Goal: Find specific page/section: Find specific page/section

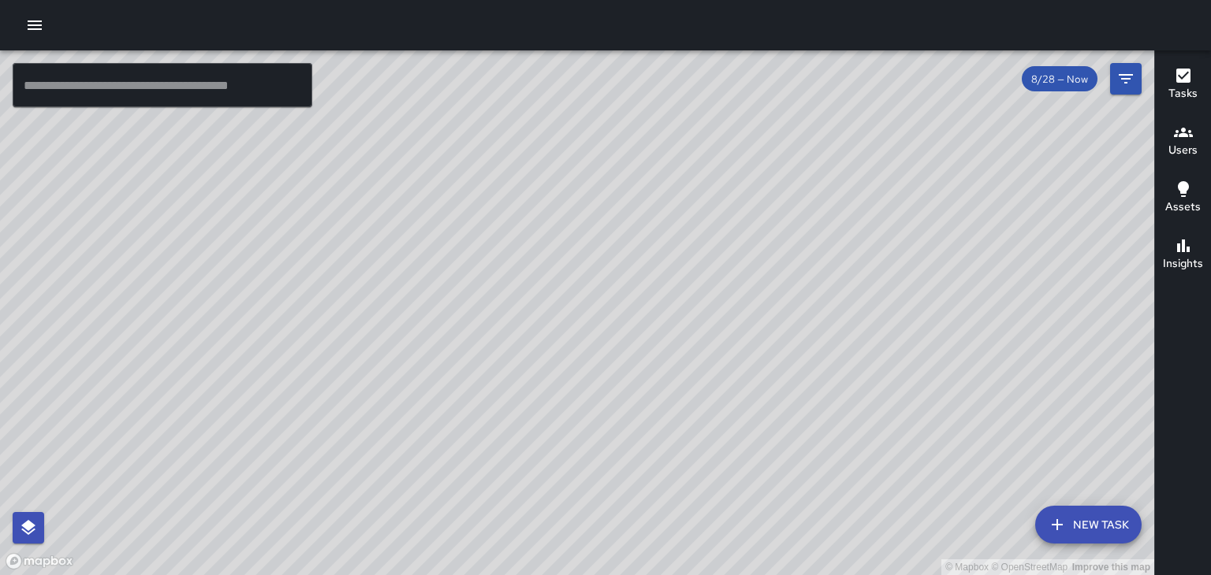
click at [894, 258] on div "© Mapbox © OpenStreetMap Improve this map" at bounding box center [577, 312] width 1154 height 525
click at [630, 459] on div "© Mapbox © OpenStreetMap Improve this map" at bounding box center [577, 312] width 1154 height 525
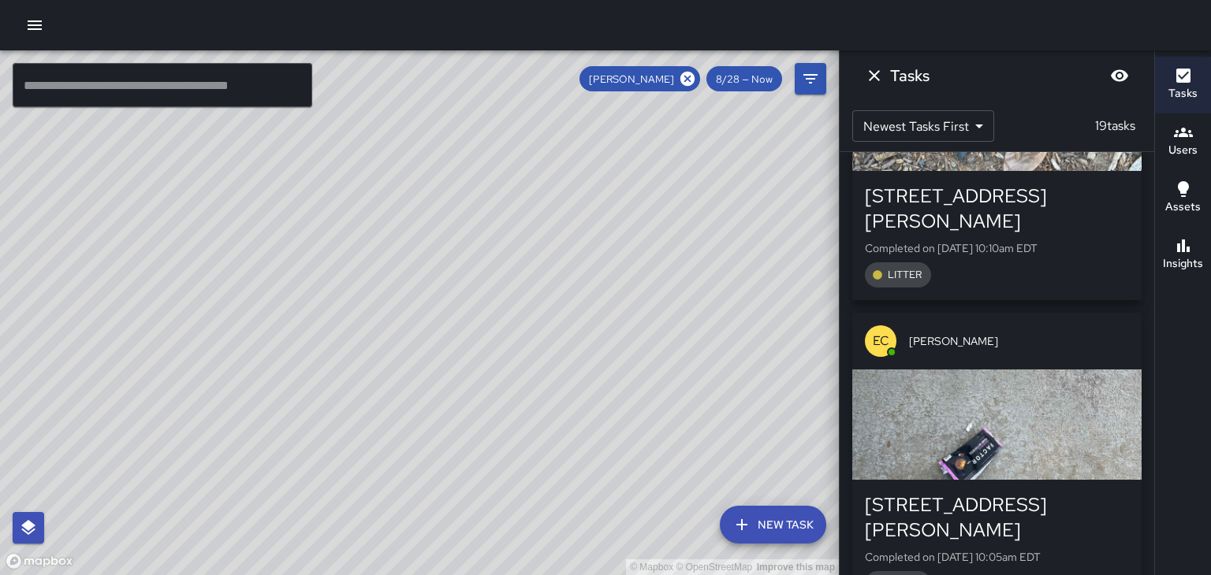
scroll to position [4772, 0]
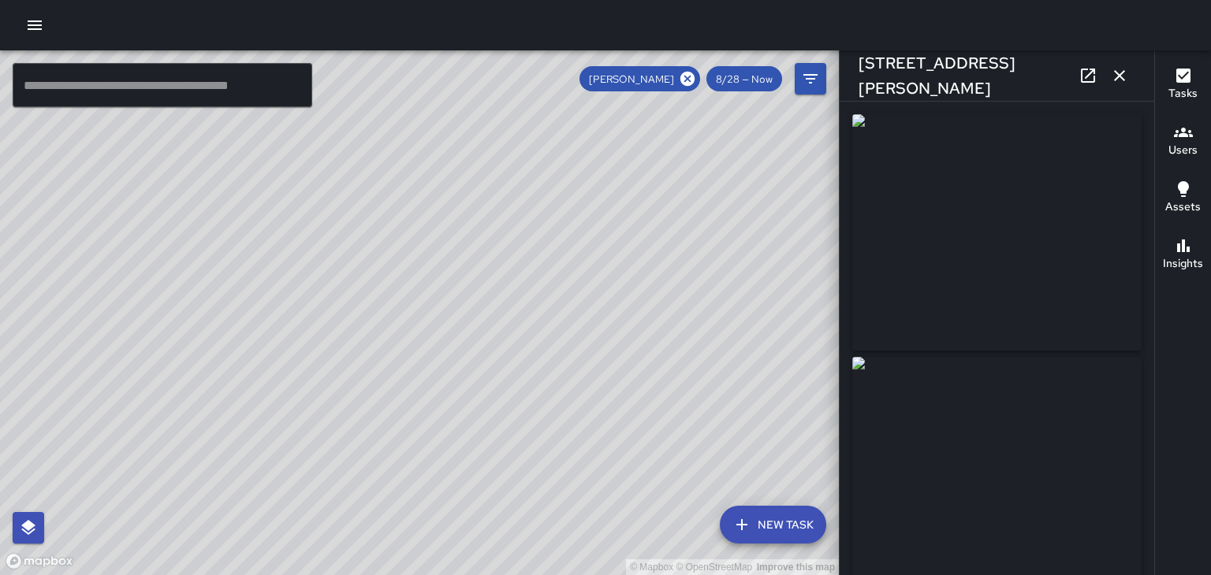
type input "**********"
click at [417, 262] on div "© Mapbox © OpenStreetMap Improve this map" at bounding box center [419, 312] width 839 height 525
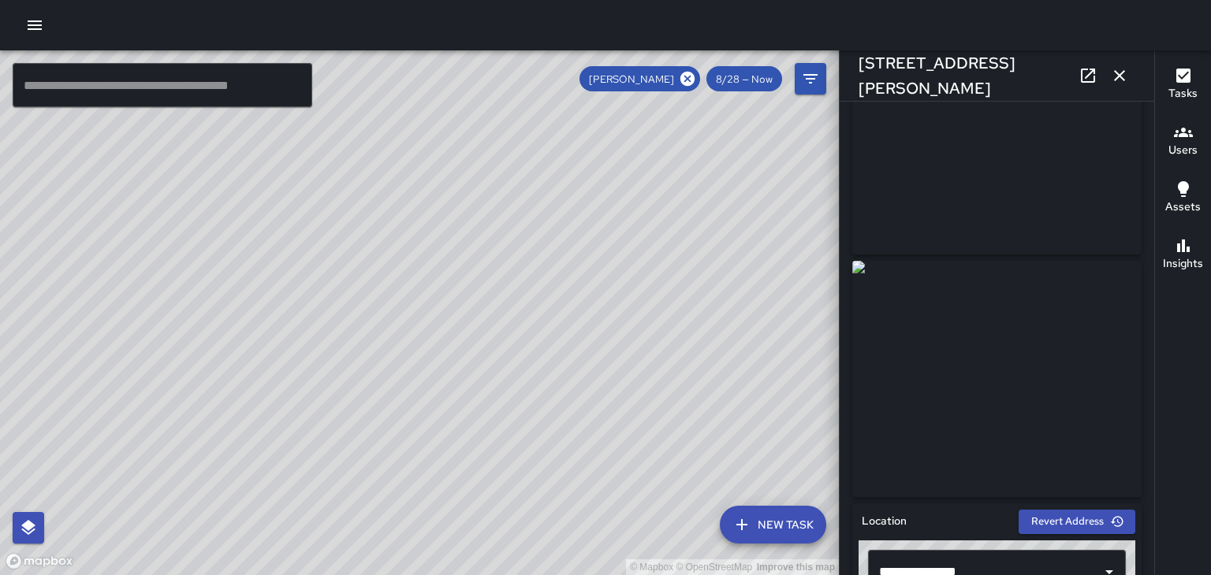
scroll to position [0, 0]
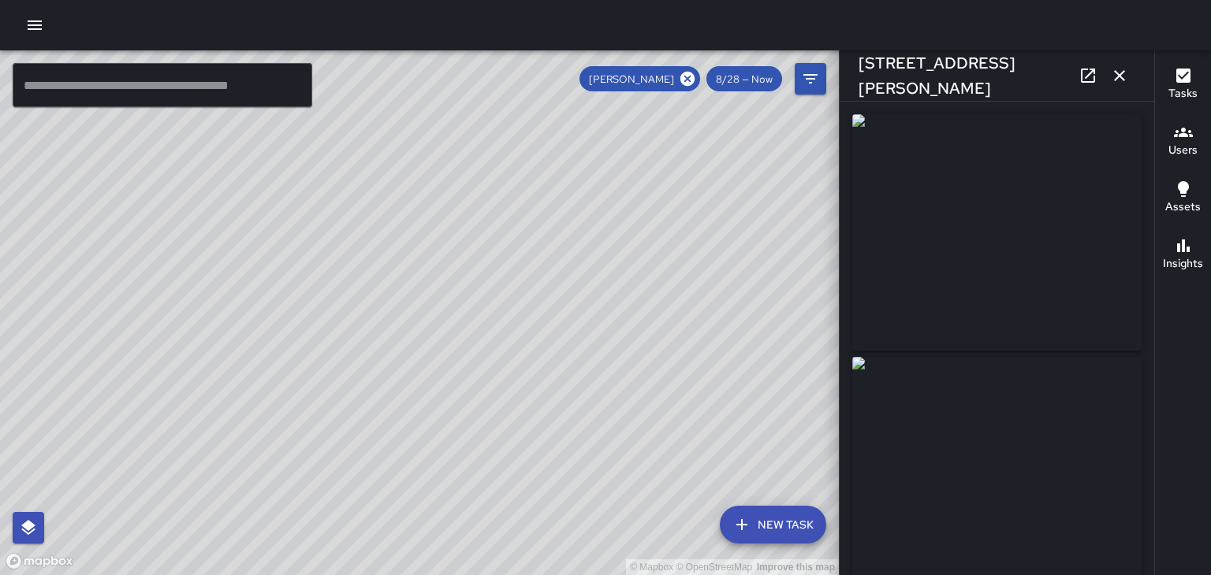
click at [1095, 283] on img at bounding box center [996, 232] width 289 height 236
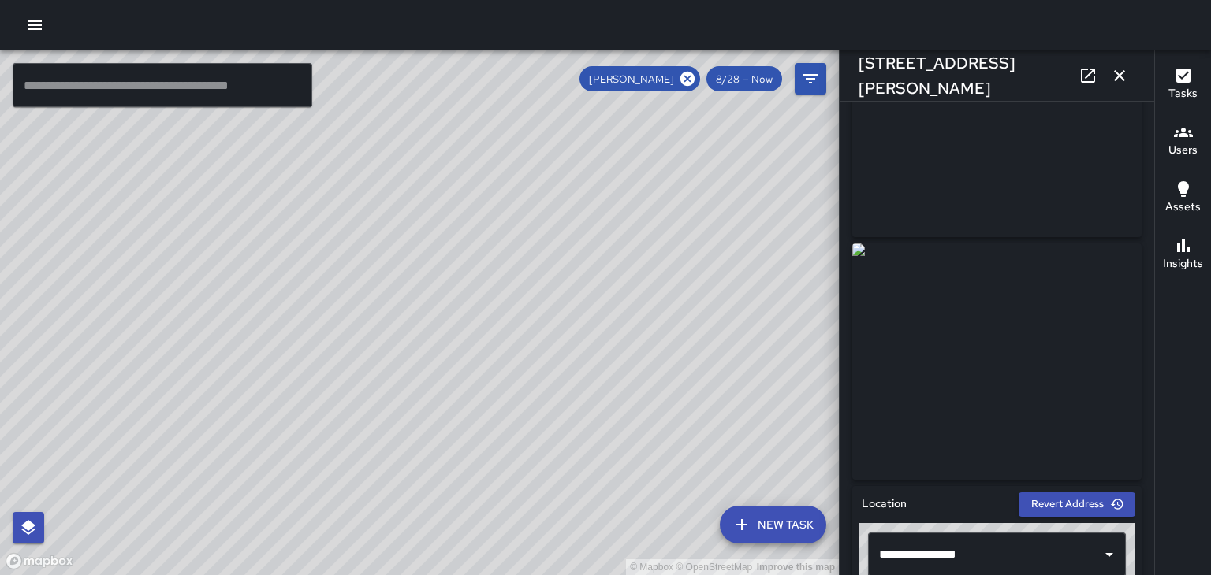
scroll to position [114, 0]
click at [1105, 410] on img at bounding box center [996, 361] width 289 height 236
click at [1100, 430] on img at bounding box center [996, 361] width 289 height 236
click at [1093, 90] on link at bounding box center [1088, 76] width 32 height 32
click at [407, 281] on div "© Mapbox © OpenStreetMap Improve this map" at bounding box center [419, 312] width 839 height 525
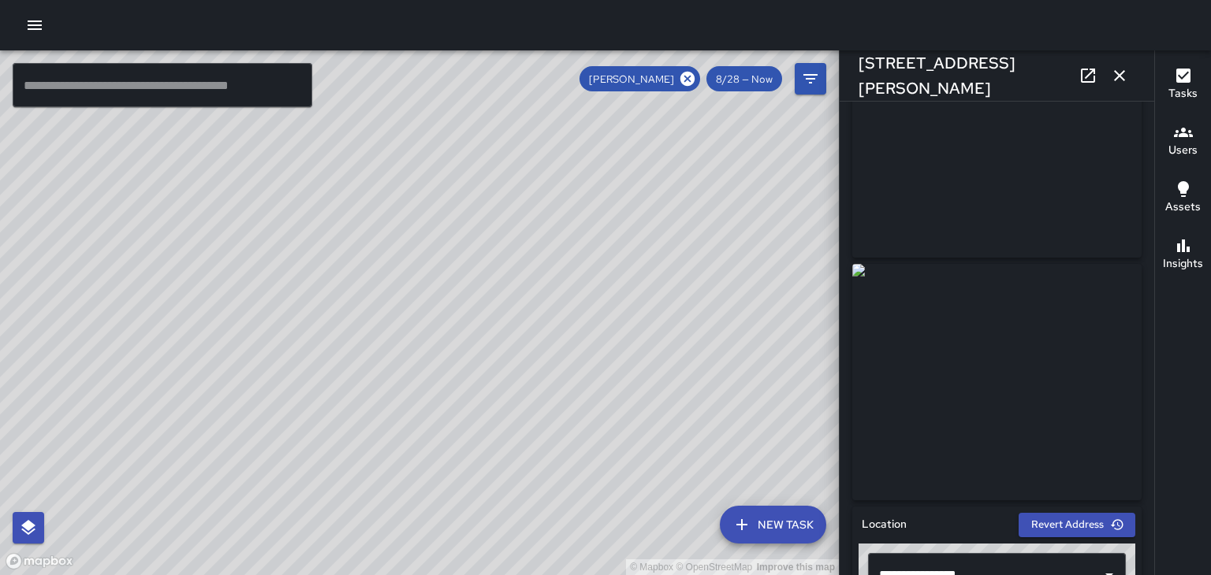
scroll to position [94, 0]
click at [348, 319] on div "© Mapbox © OpenStreetMap Improve this map" at bounding box center [419, 312] width 839 height 525
click at [348, 309] on div "© Mapbox © OpenStreetMap Improve this map" at bounding box center [419, 312] width 839 height 525
click at [394, 261] on div "© Mapbox © OpenStreetMap Improve this map" at bounding box center [419, 312] width 839 height 525
click at [340, 367] on div "© Mapbox © OpenStreetMap Improve this map" at bounding box center [419, 312] width 839 height 525
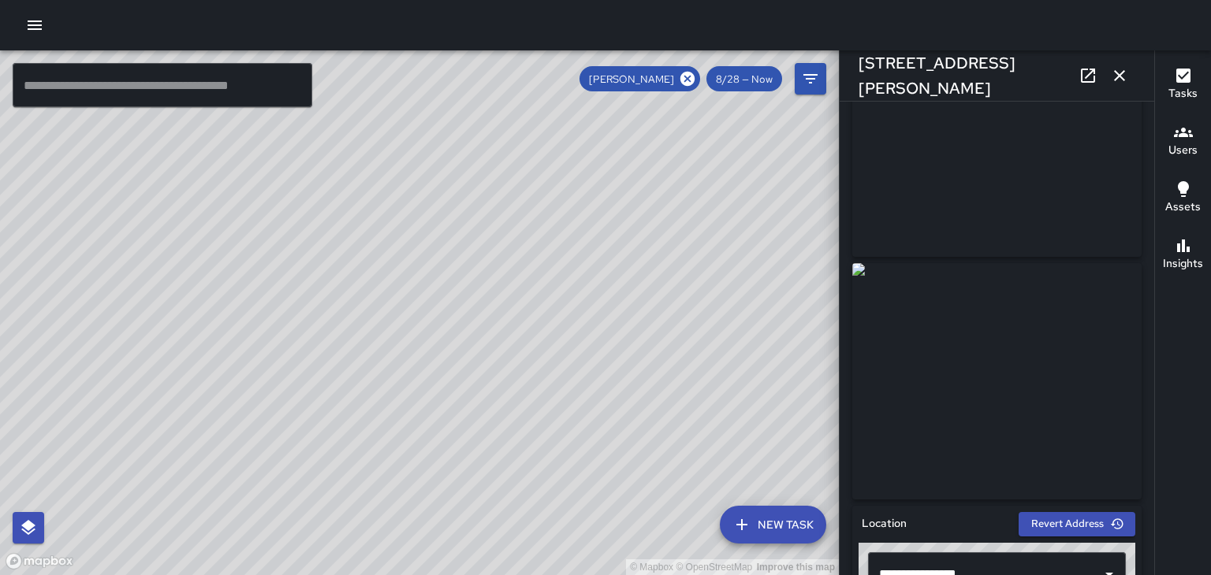
click at [1075, 64] on link at bounding box center [1088, 76] width 32 height 32
click at [437, 217] on div "© Mapbox © OpenStreetMap Improve this map" at bounding box center [419, 312] width 839 height 525
click at [1100, 73] on link at bounding box center [1088, 76] width 32 height 32
click at [293, 214] on div "© Mapbox © OpenStreetMap Improve this map" at bounding box center [419, 312] width 839 height 525
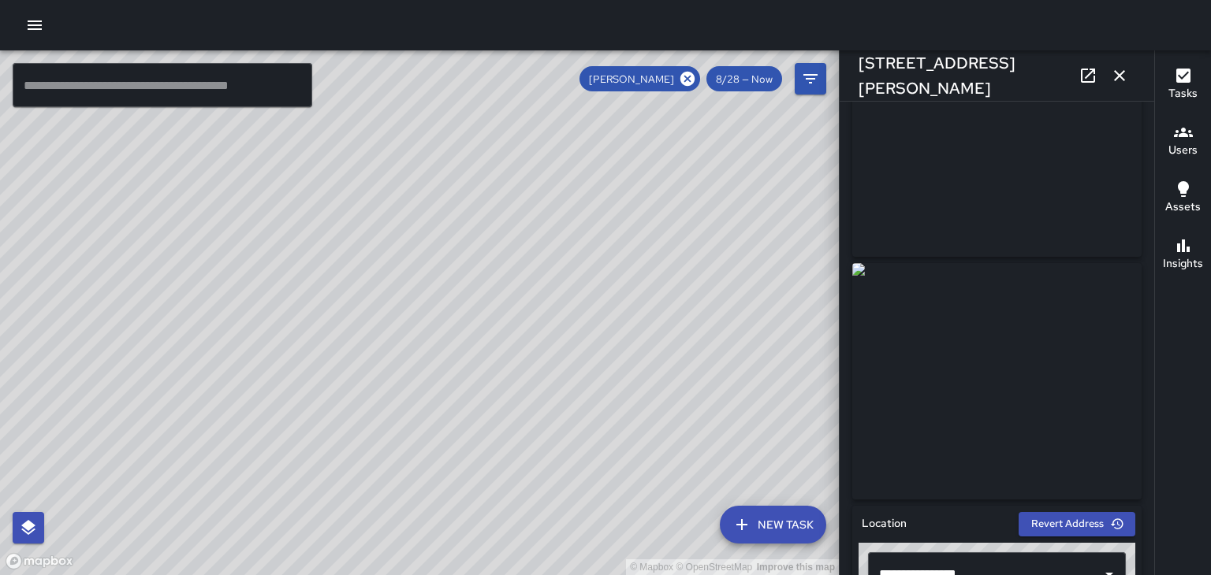
click at [289, 365] on div "© Mapbox © OpenStreetMap Improve this map" at bounding box center [419, 312] width 839 height 525
click at [335, 299] on div "© Mapbox © OpenStreetMap Improve this map" at bounding box center [419, 312] width 839 height 525
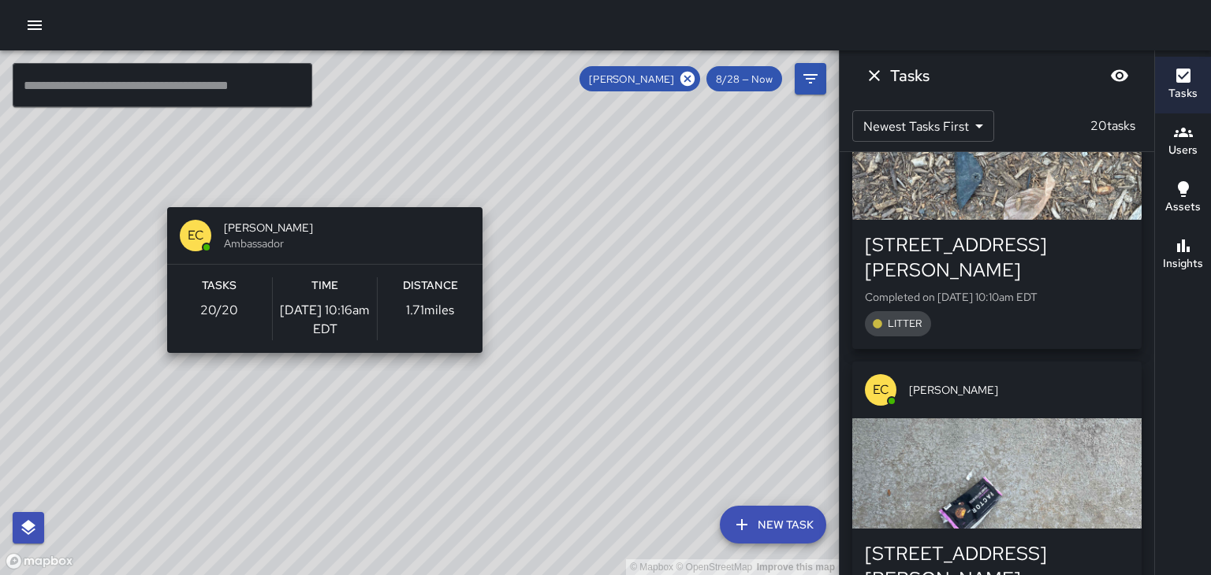
click at [299, 416] on div "© Mapbox © OpenStreetMap Improve this map EC Ed Cutshaw Ambassador Tasks 20 / 2…" at bounding box center [419, 312] width 839 height 525
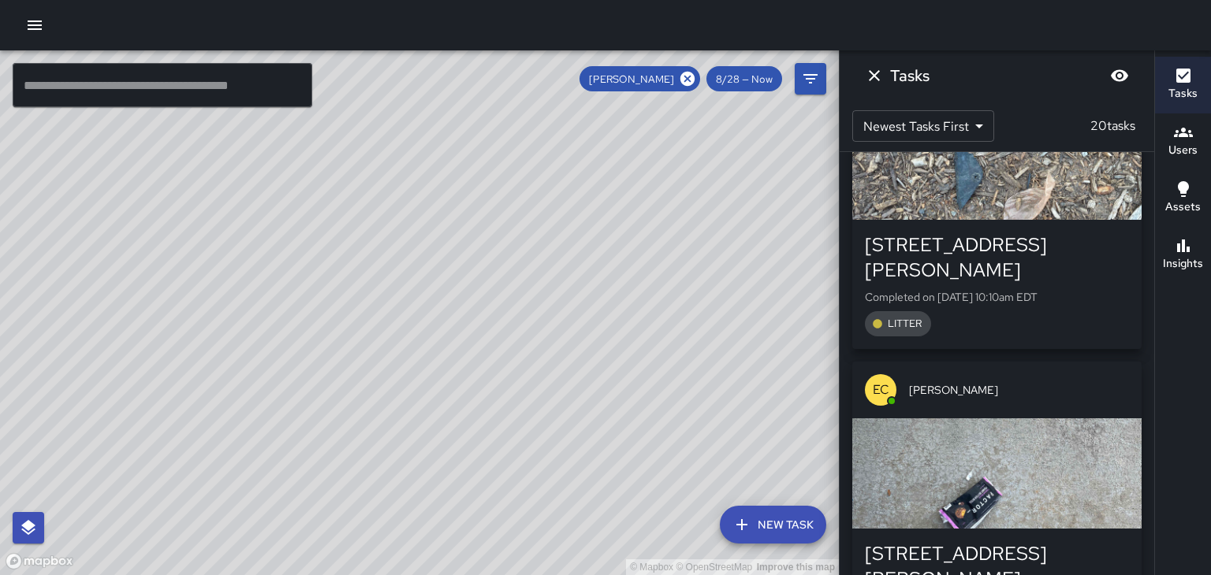
click at [426, 192] on div "© Mapbox © OpenStreetMap Improve this map" at bounding box center [419, 312] width 839 height 525
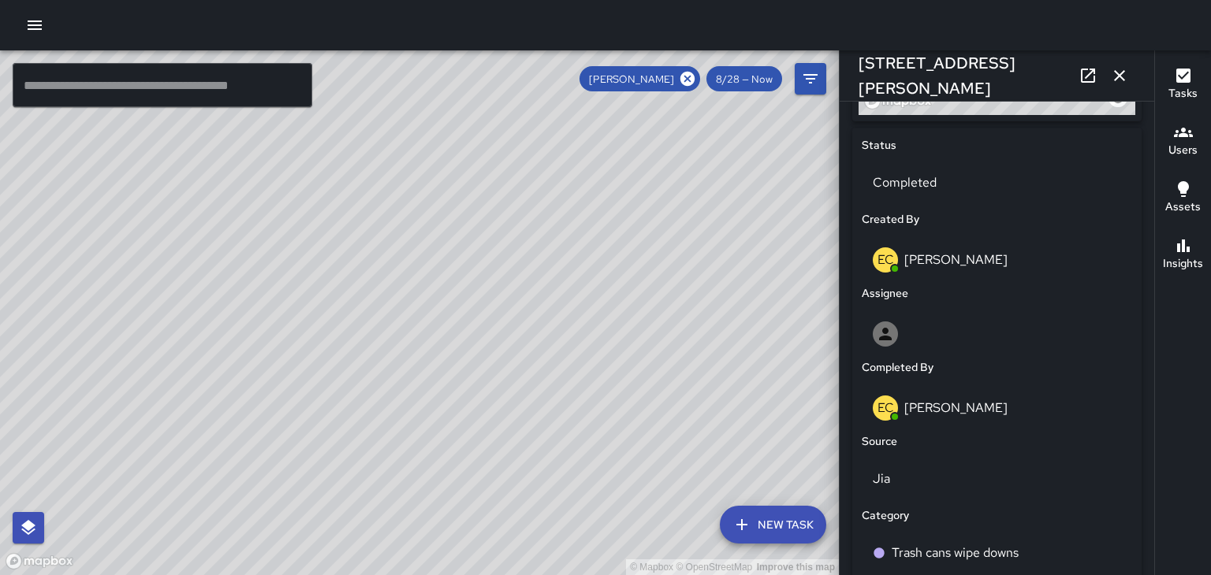
scroll to position [687, 0]
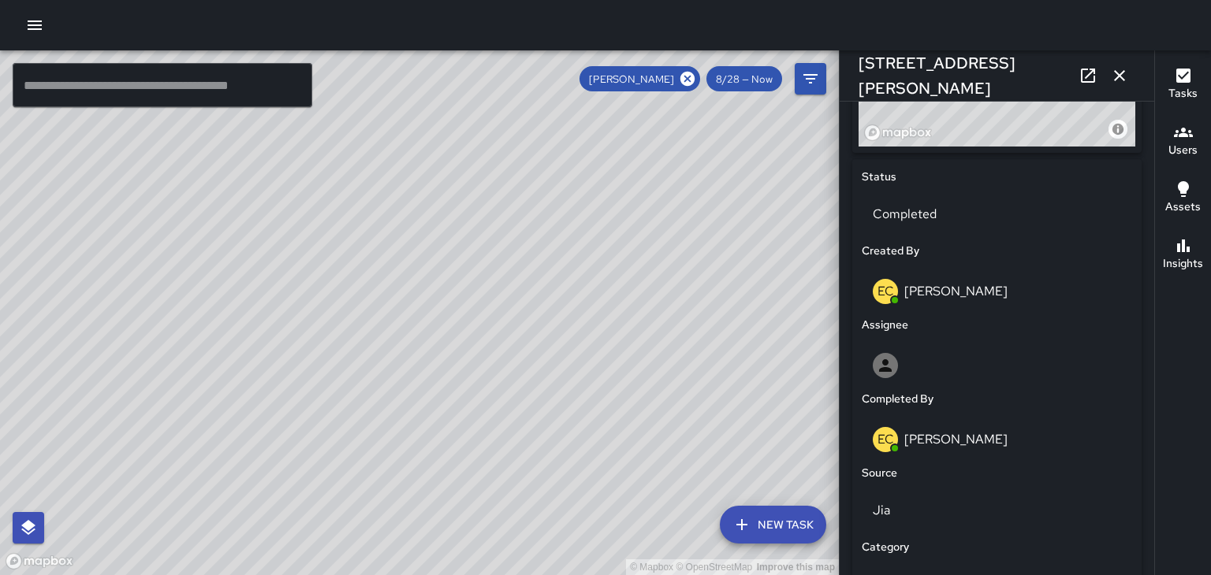
click at [329, 336] on div "© Mapbox © OpenStreetMap Improve this map" at bounding box center [419, 312] width 839 height 525
click at [329, 329] on div "© Mapbox © OpenStreetMap Improve this map" at bounding box center [419, 312] width 839 height 525
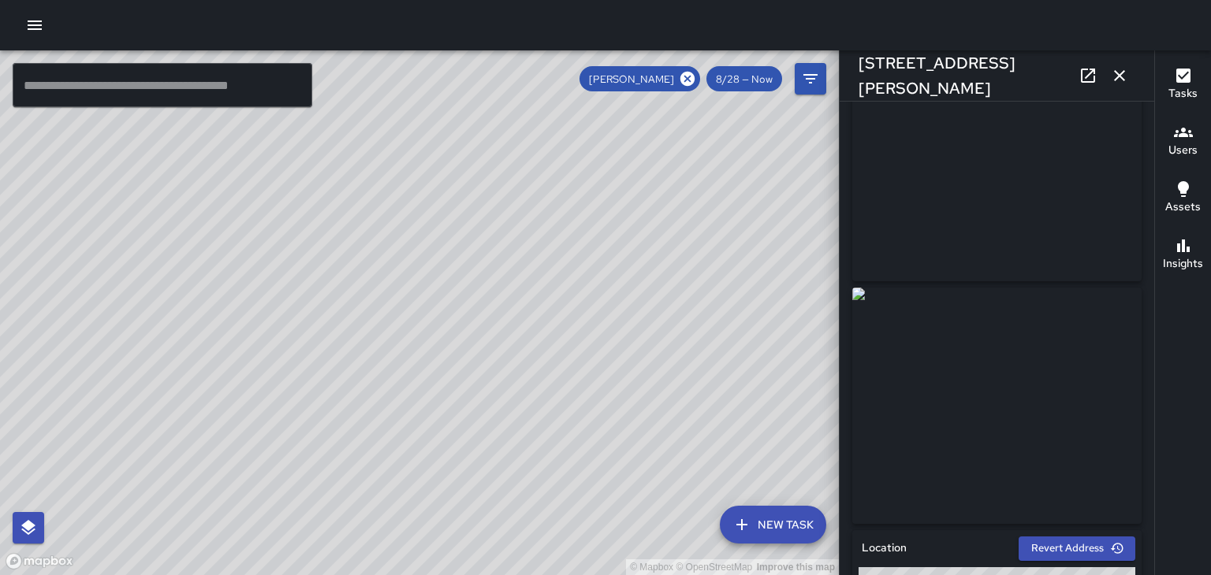
scroll to position [16, 0]
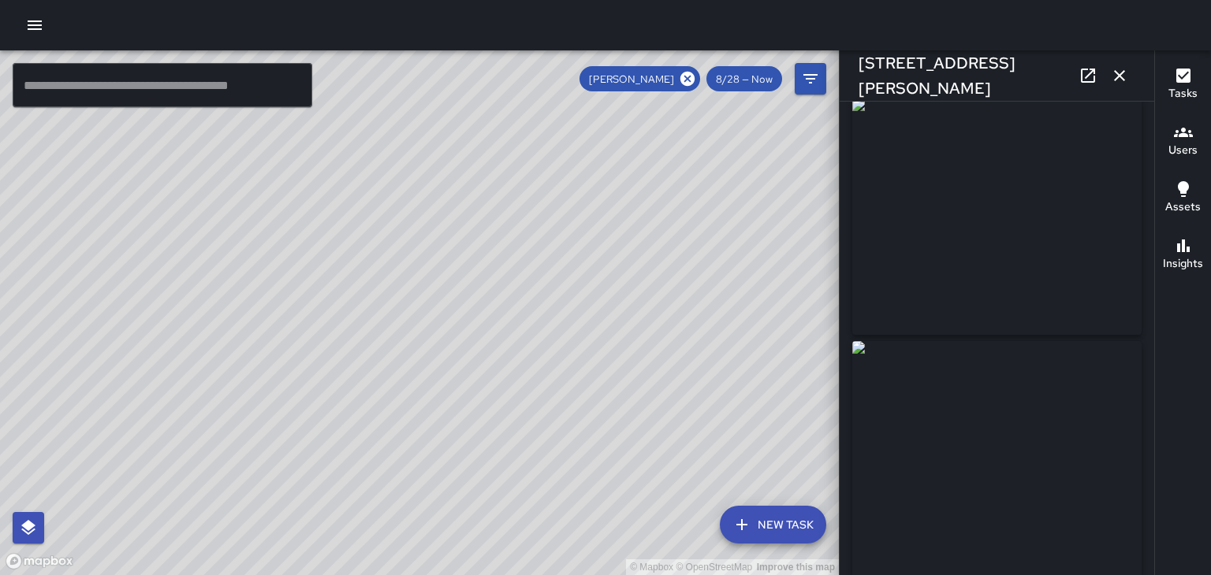
click at [426, 303] on div "© Mapbox © OpenStreetMap Improve this map" at bounding box center [419, 312] width 839 height 525
click at [429, 299] on div "© Mapbox © OpenStreetMap Improve this map" at bounding box center [419, 312] width 839 height 525
click at [290, 314] on div "© Mapbox © OpenStreetMap Improve this map" at bounding box center [419, 312] width 839 height 525
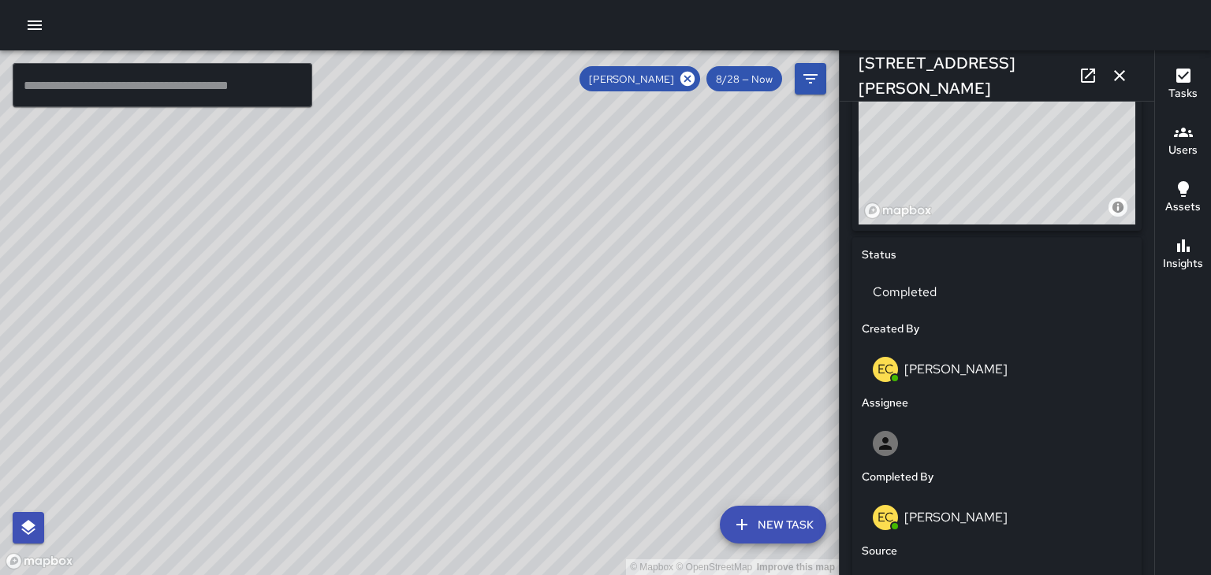
scroll to position [619, 0]
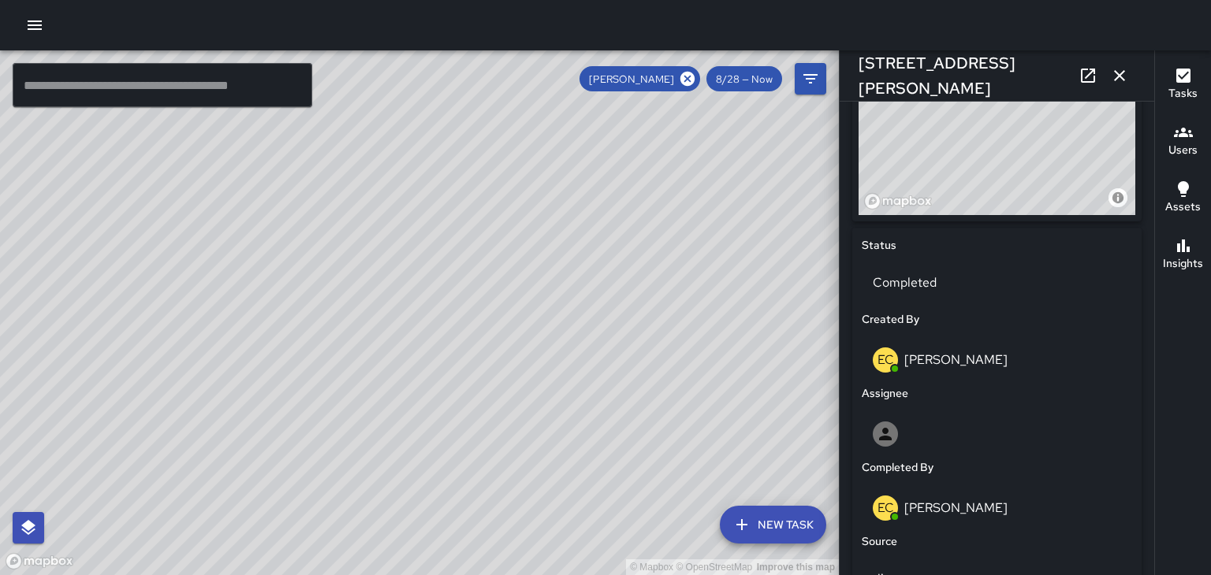
click at [351, 340] on div "© Mapbox © OpenStreetMap Improve this map" at bounding box center [419, 312] width 839 height 525
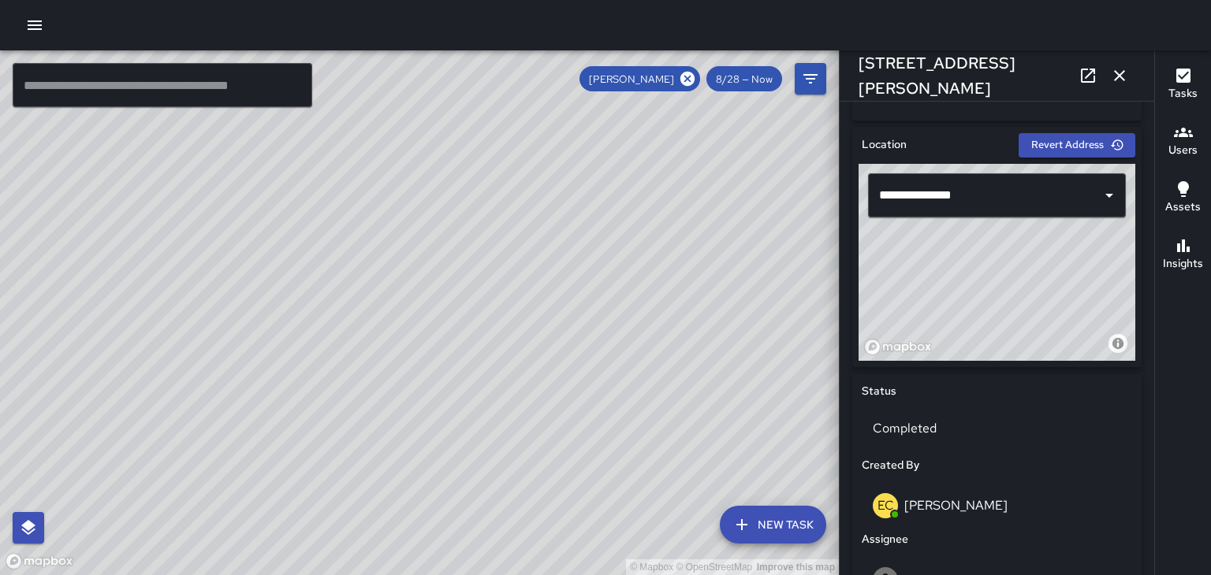
scroll to position [448, 0]
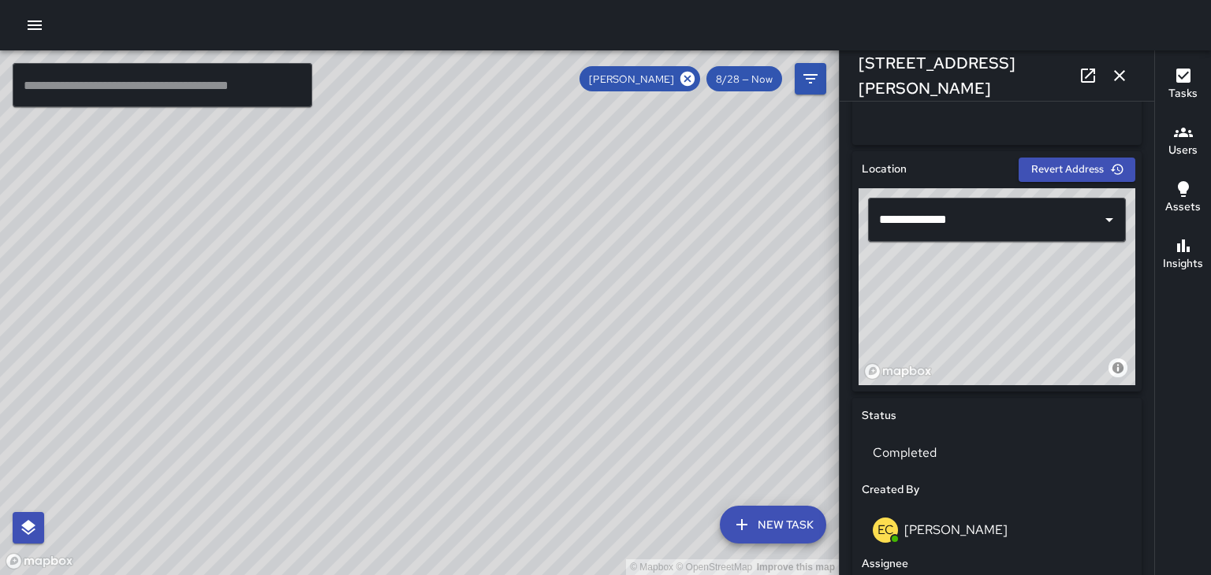
type input "**********"
click at [1125, 84] on icon "button" at bounding box center [1119, 75] width 19 height 19
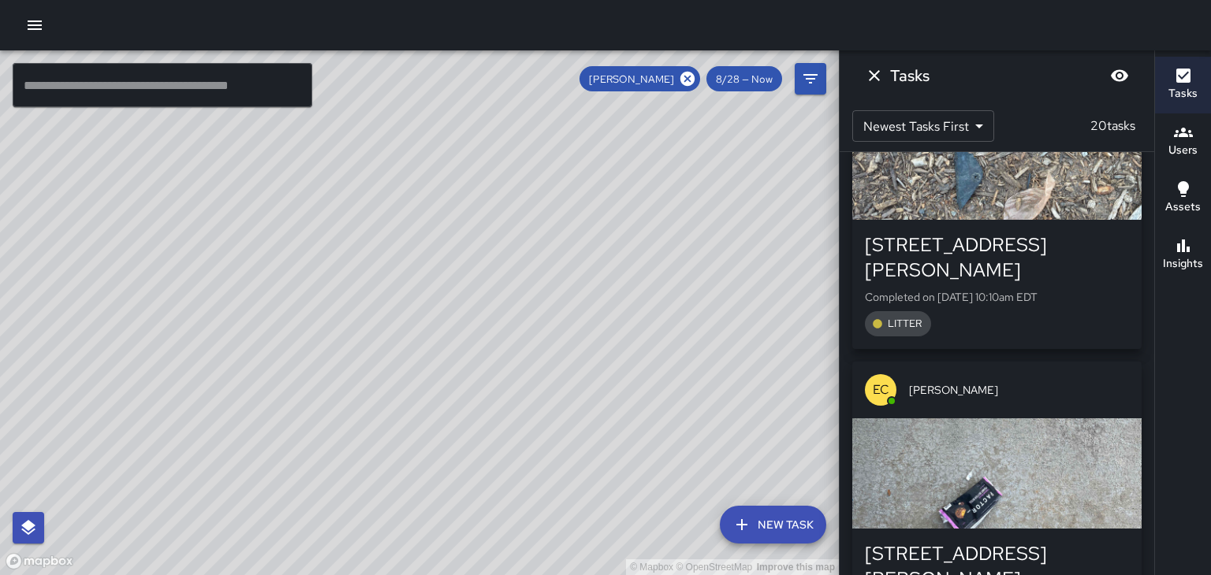
click at [359, 326] on div "© Mapbox © OpenStreetMap Improve this map" at bounding box center [419, 312] width 839 height 525
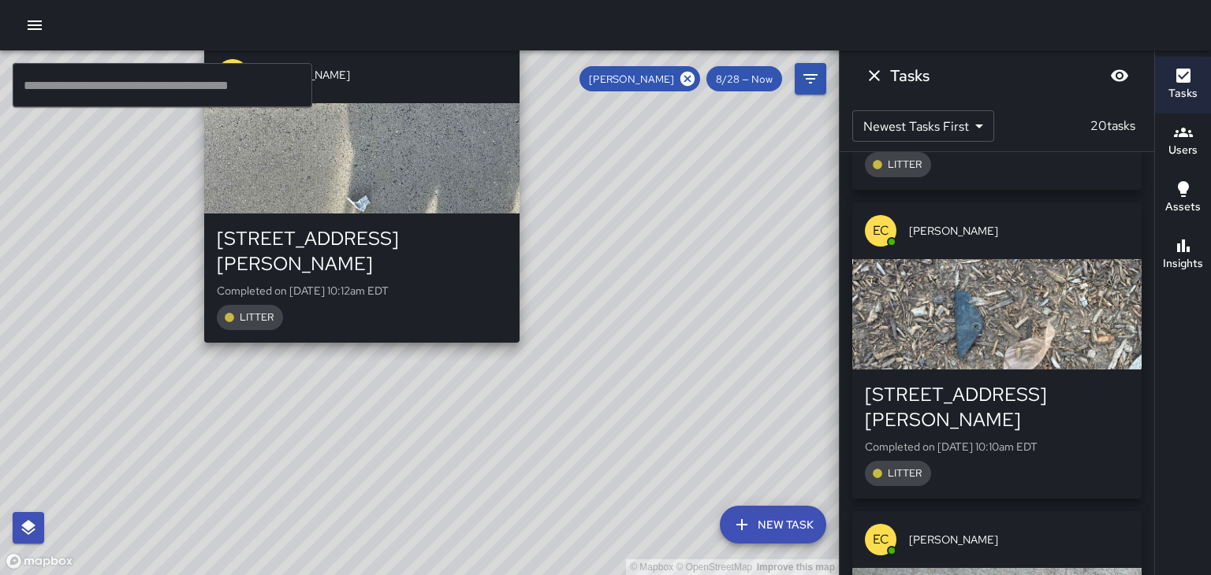
scroll to position [4908, 0]
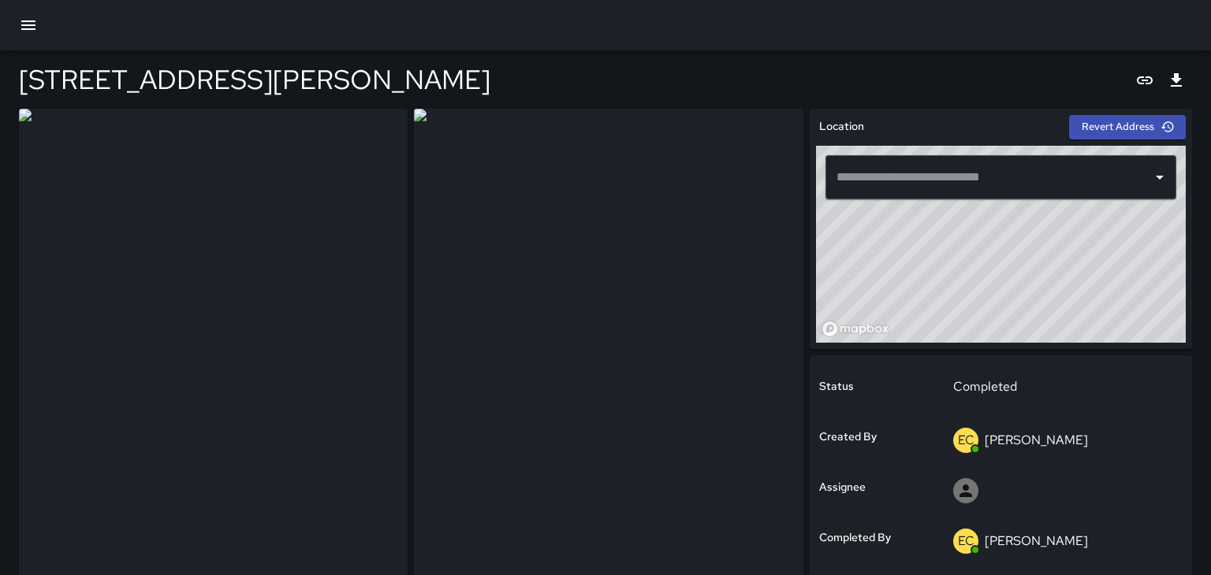
type input "**********"
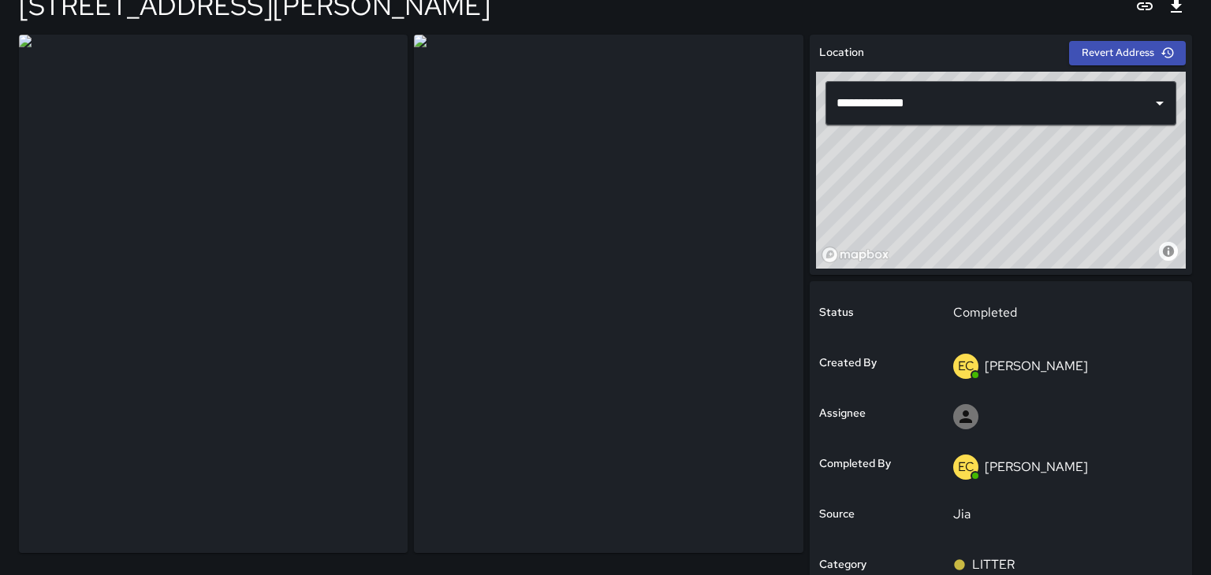
scroll to position [80, 0]
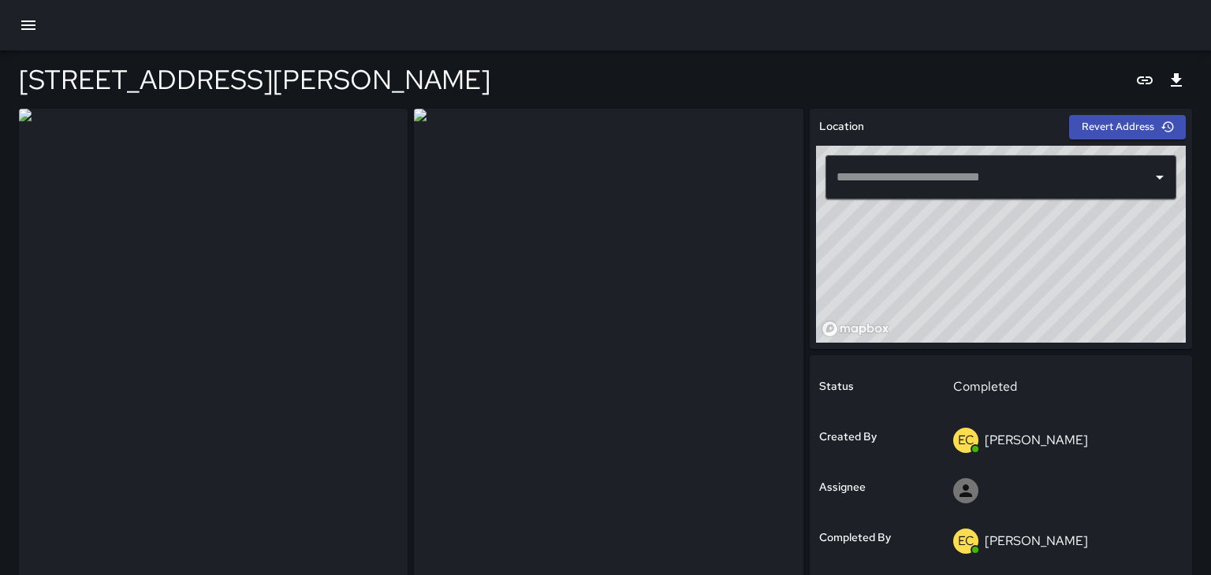
type input "**********"
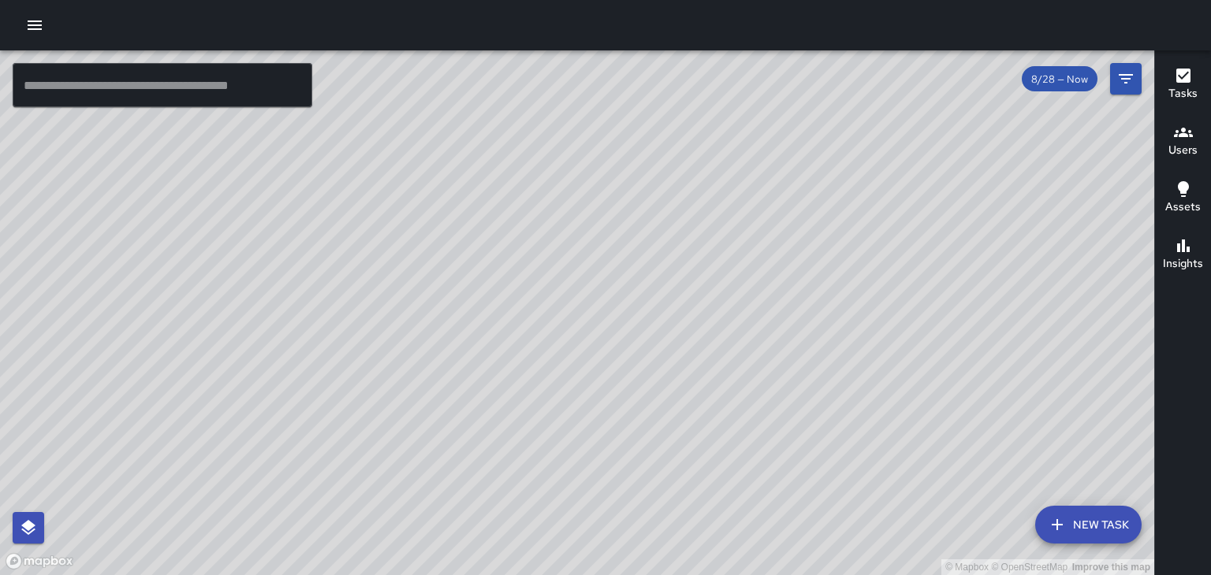
click at [298, 378] on div "© Mapbox © OpenStreetMap Improve this map" at bounding box center [577, 312] width 1154 height 525
click at [634, 281] on div "© Mapbox © OpenStreetMap Improve this map" at bounding box center [577, 312] width 1154 height 525
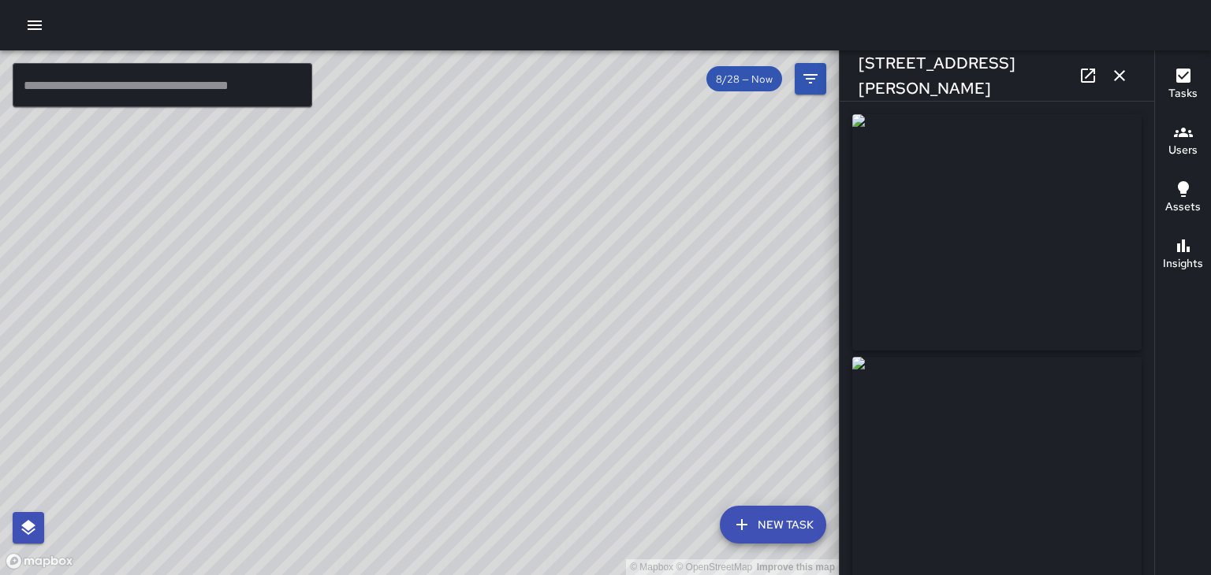
click at [409, 326] on div "© Mapbox © OpenStreetMap Improve this map" at bounding box center [419, 312] width 839 height 525
click at [458, 280] on div "© Mapbox © OpenStreetMap Improve this map" at bounding box center [419, 312] width 839 height 525
click at [392, 299] on div "© Mapbox © OpenStreetMap Improve this map" at bounding box center [419, 312] width 839 height 525
click at [396, 299] on div "© Mapbox © OpenStreetMap Improve this map" at bounding box center [419, 312] width 839 height 525
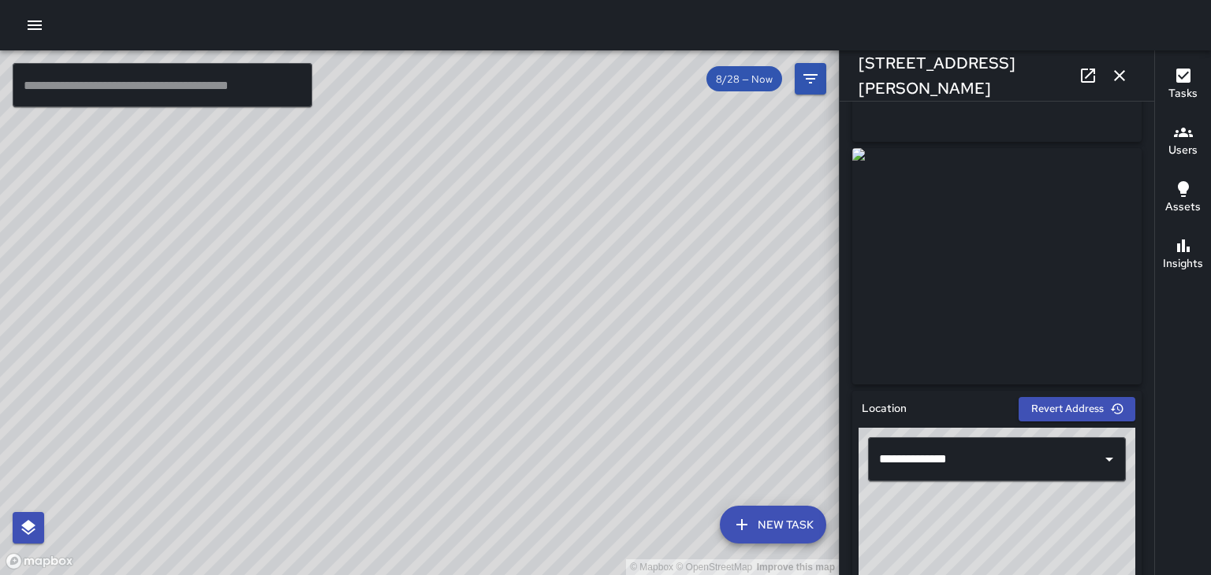
scroll to position [221, 0]
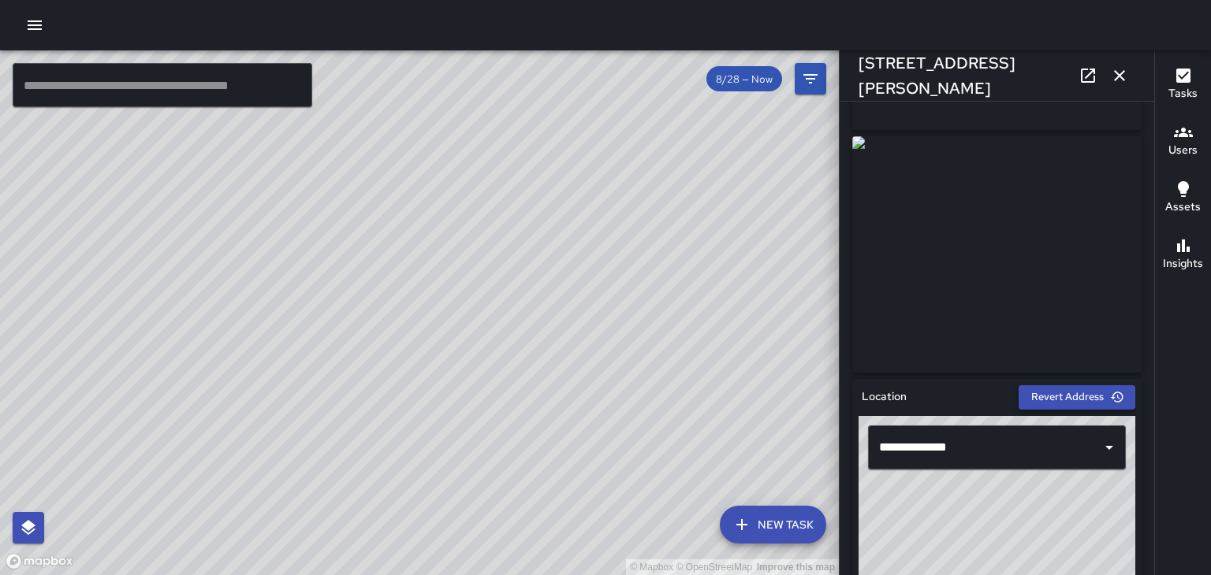
click at [1073, 396] on button "Revert Address" at bounding box center [1076, 397] width 117 height 24
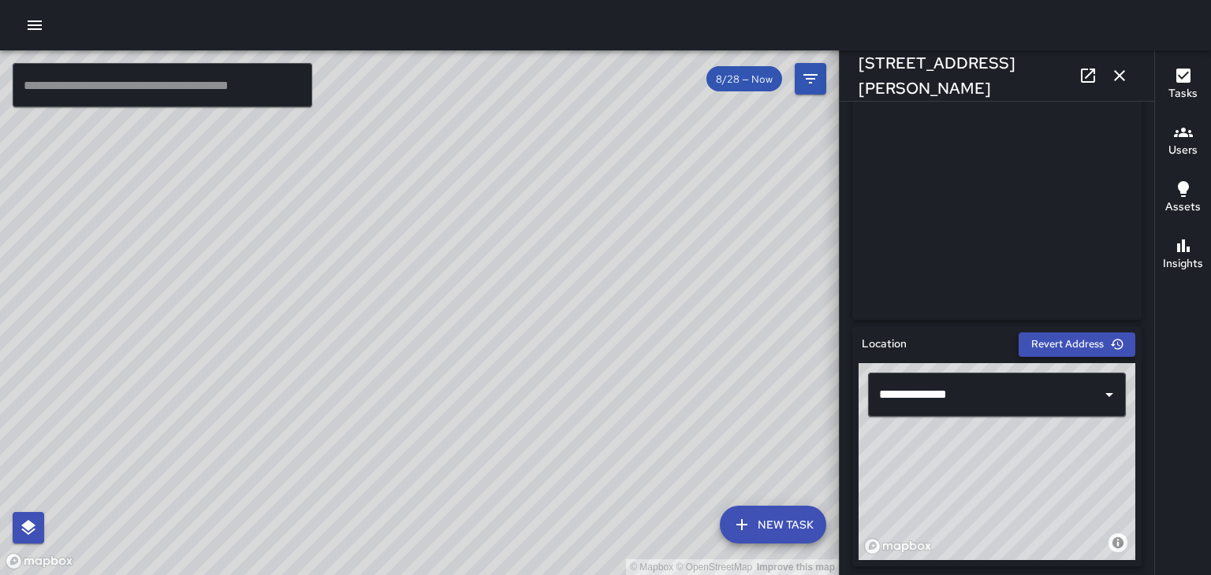
scroll to position [304, 0]
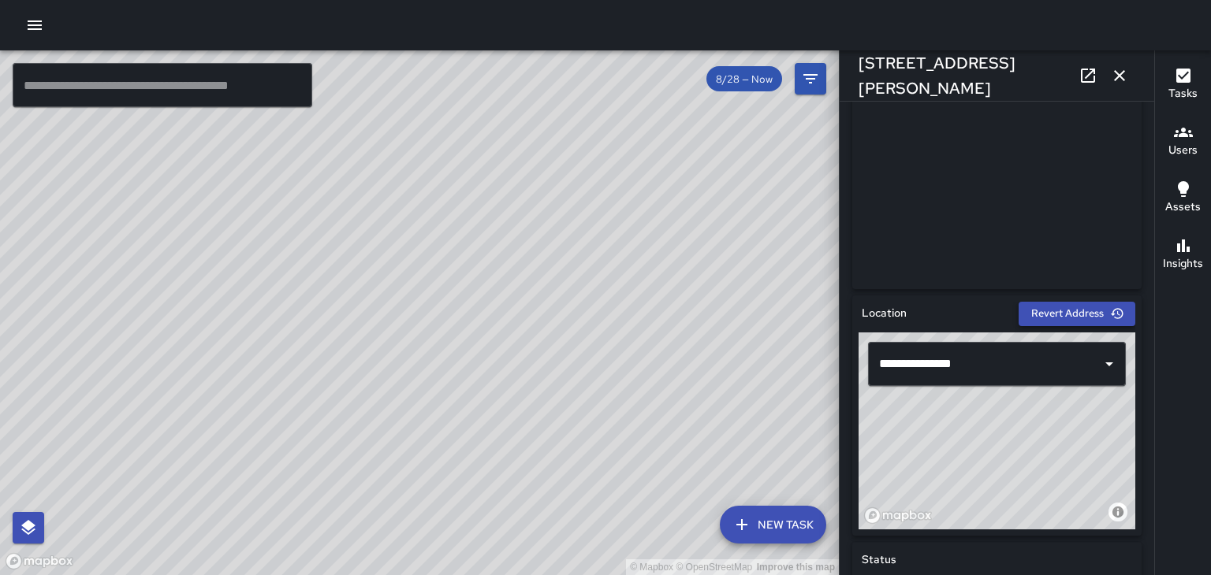
click at [1105, 314] on button "Revert Address" at bounding box center [1076, 314] width 117 height 24
type input "**********"
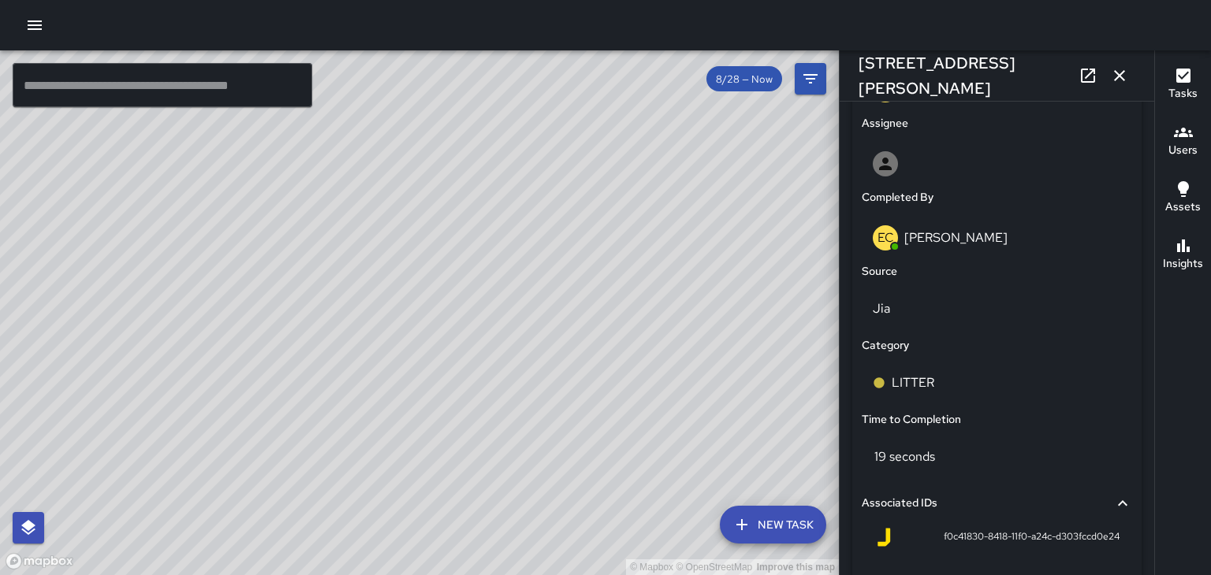
scroll to position [902, 0]
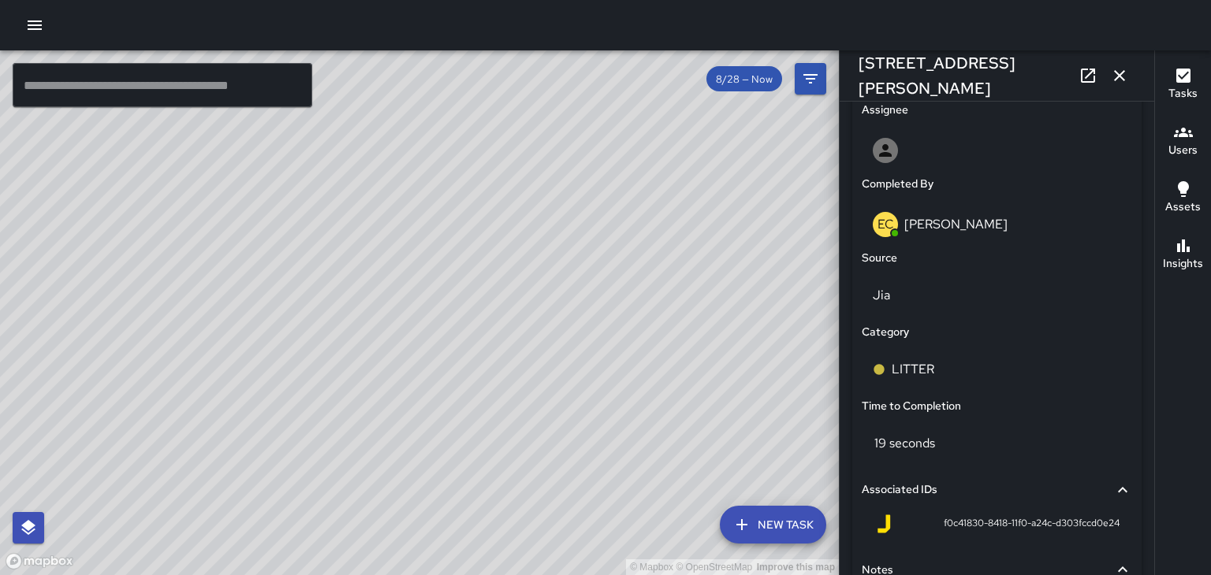
click at [306, 271] on div "© Mapbox © OpenStreetMap Improve this map" at bounding box center [419, 312] width 839 height 525
click at [1123, 76] on icon "button" at bounding box center [1119, 75] width 19 height 19
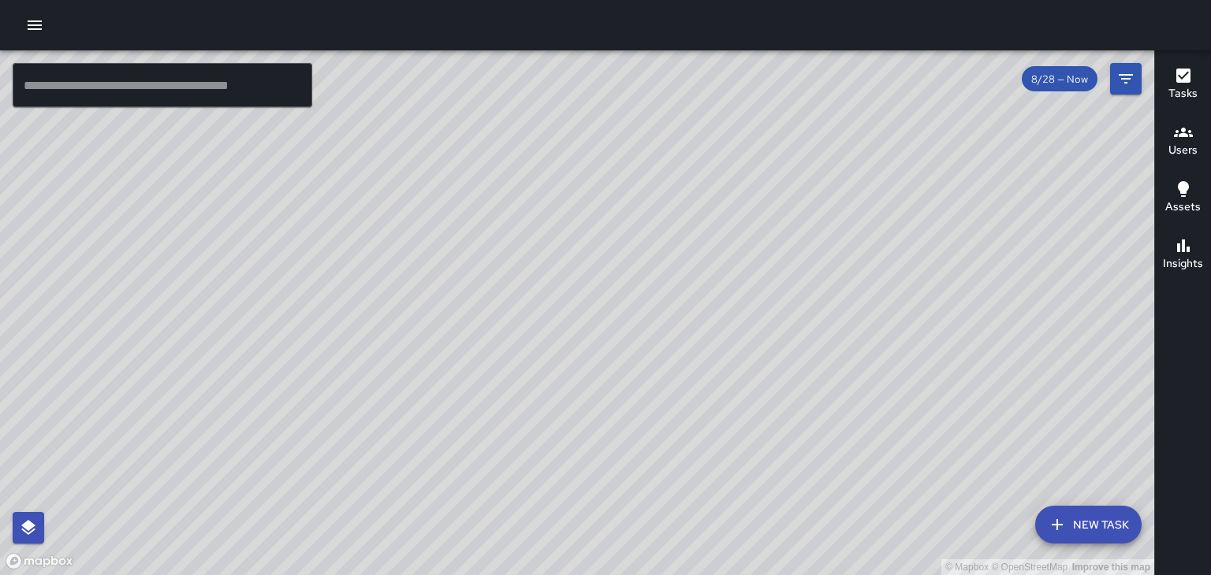
click at [584, 320] on div "© Mapbox © OpenStreetMap Improve this map" at bounding box center [577, 312] width 1154 height 525
click at [577, 321] on div "© Mapbox © OpenStreetMap Improve this map" at bounding box center [577, 312] width 1154 height 525
click at [574, 322] on div "© Mapbox © OpenStreetMap Improve this map" at bounding box center [577, 312] width 1154 height 525
click at [572, 306] on div "© Mapbox © OpenStreetMap Improve this map" at bounding box center [577, 312] width 1154 height 525
click at [574, 314] on div "© Mapbox © OpenStreetMap Improve this map" at bounding box center [577, 312] width 1154 height 525
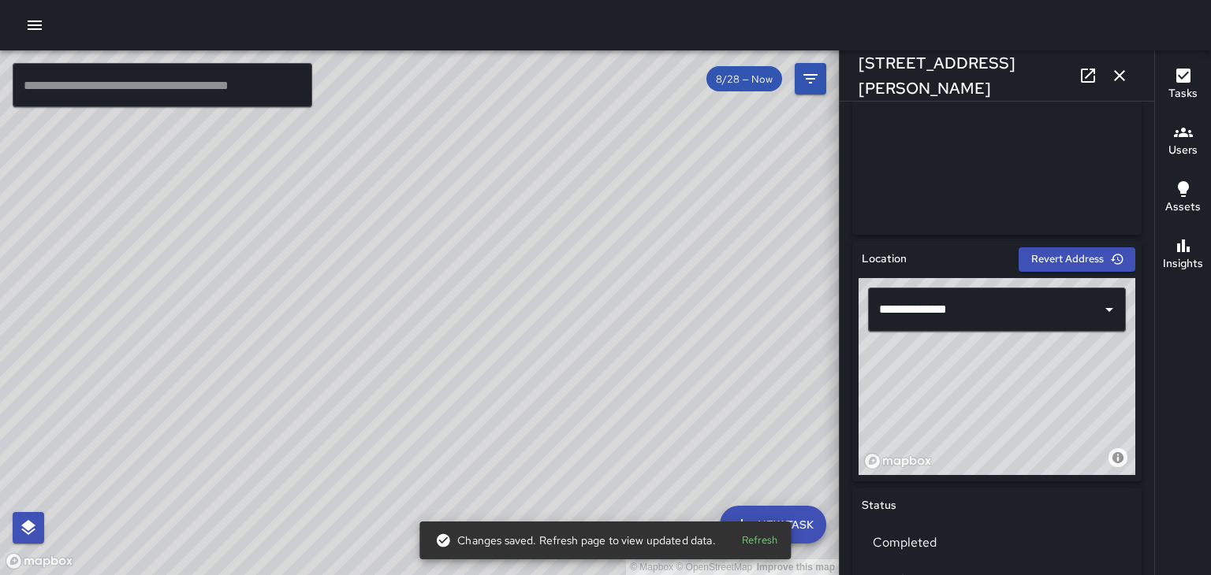
scroll to position [349, 0]
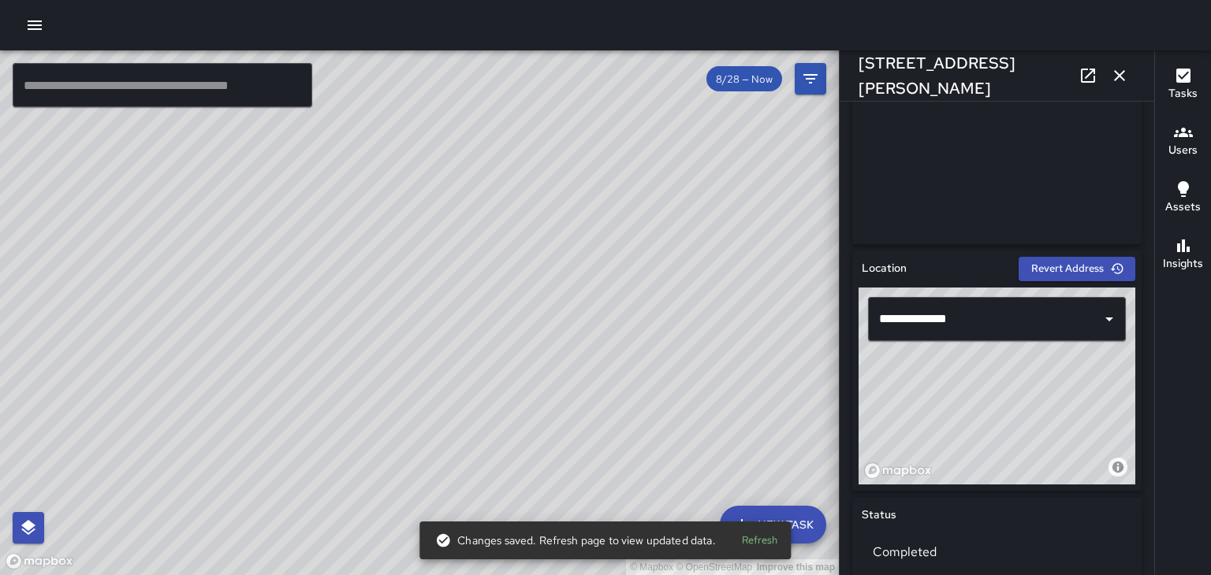
click at [413, 170] on div "© Mapbox © OpenStreetMap Improve this map" at bounding box center [419, 312] width 839 height 525
click at [419, 180] on div "© Mapbox © OpenStreetMap Improve this map" at bounding box center [419, 312] width 839 height 525
click at [423, 172] on div "© Mapbox © OpenStreetMap Improve this map" at bounding box center [419, 312] width 839 height 525
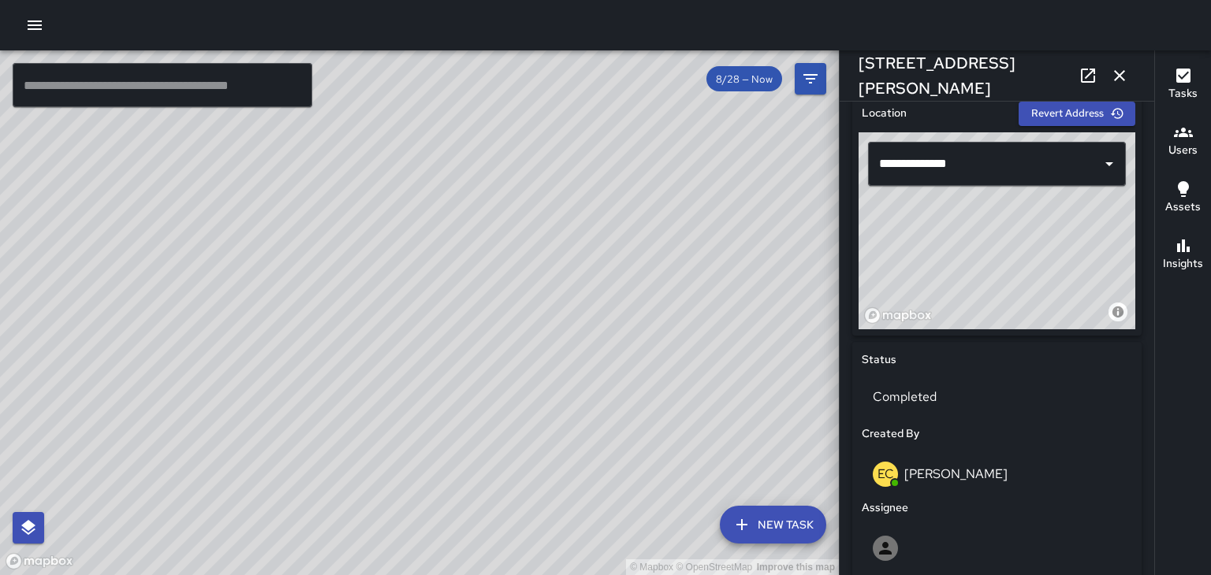
scroll to position [504, 0]
click at [1114, 118] on icon "button" at bounding box center [1117, 114] width 14 height 14
type input "**********"
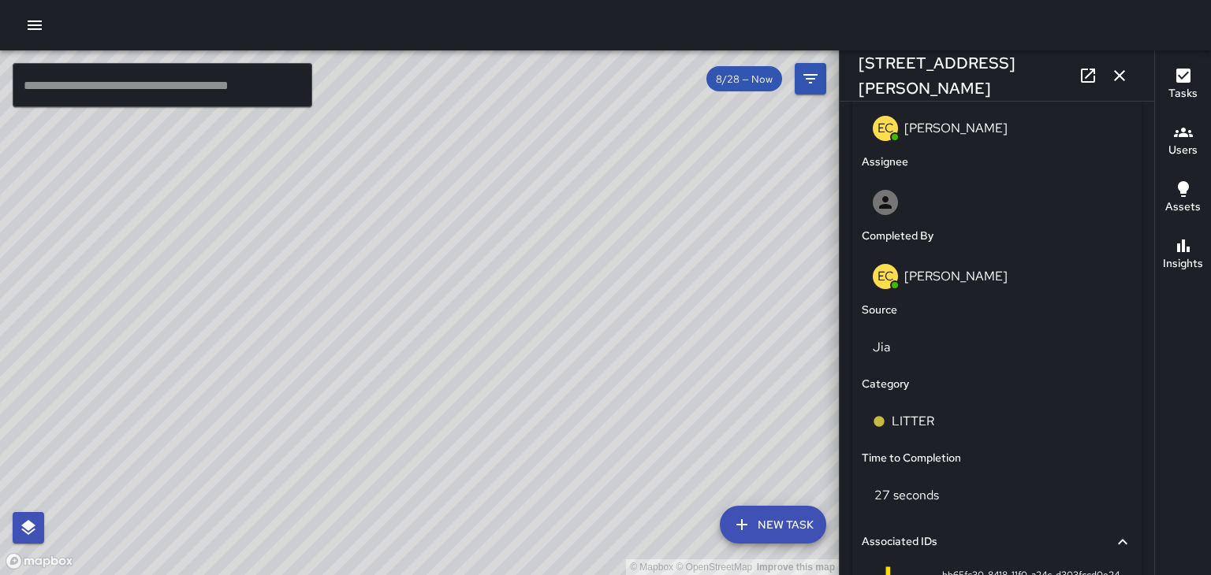
scroll to position [889, 0]
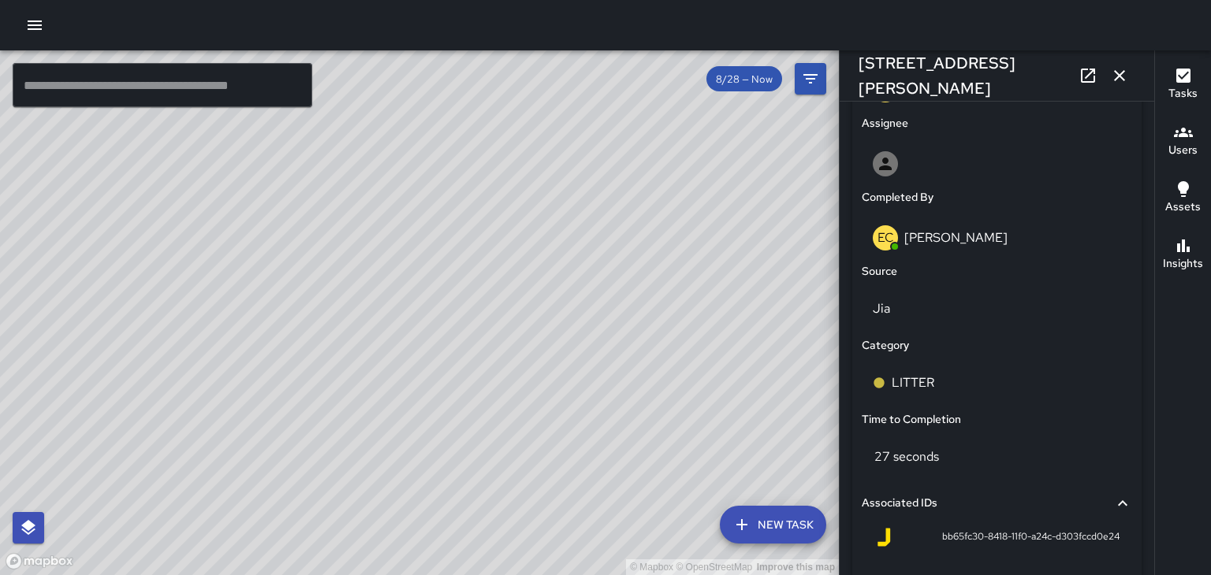
click at [388, 252] on div "© Mapbox © OpenStreetMap Improve this map" at bounding box center [419, 312] width 839 height 525
click at [381, 243] on div "© Mapbox © OpenStreetMap Improve this map" at bounding box center [419, 312] width 839 height 525
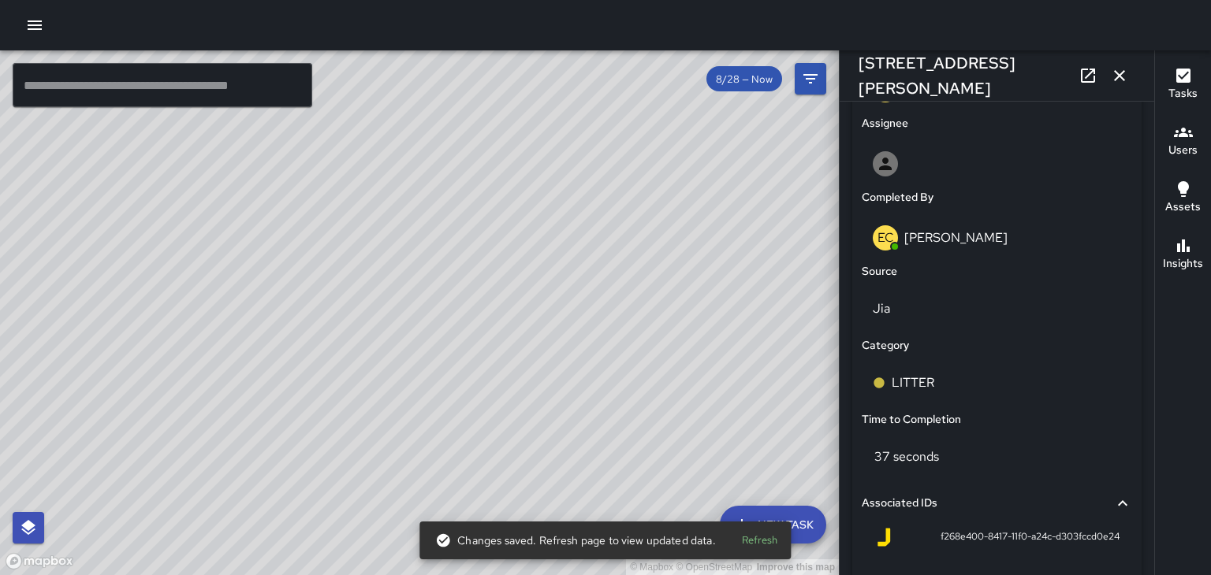
click at [741, 537] on button "Refresh" at bounding box center [760, 541] width 50 height 24
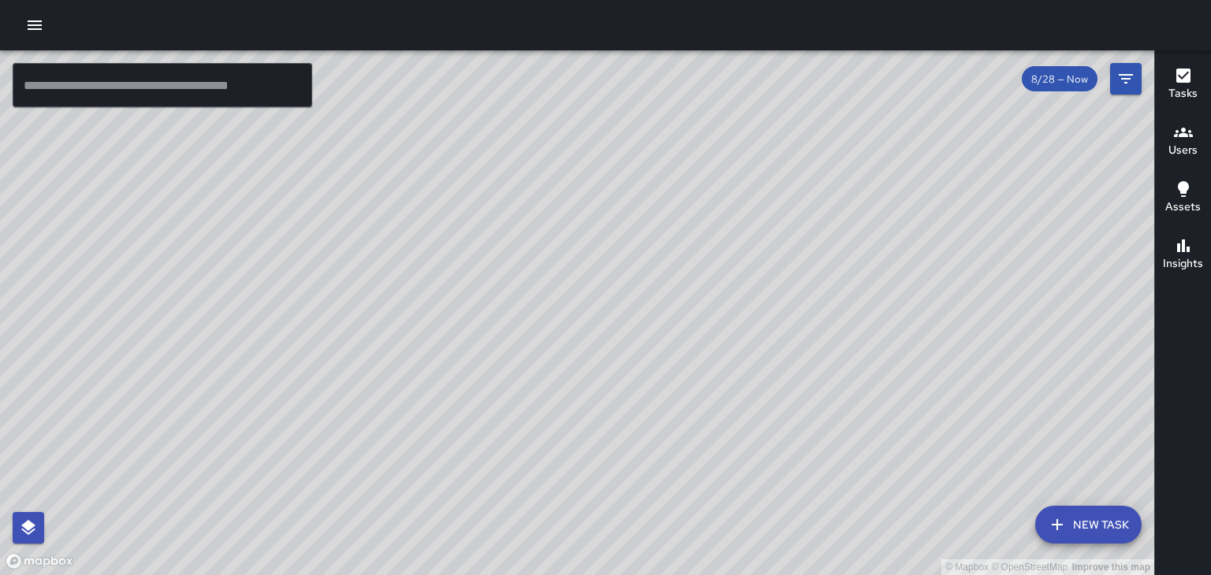
click at [582, 232] on div "© Mapbox © OpenStreetMap Improve this map" at bounding box center [577, 312] width 1154 height 525
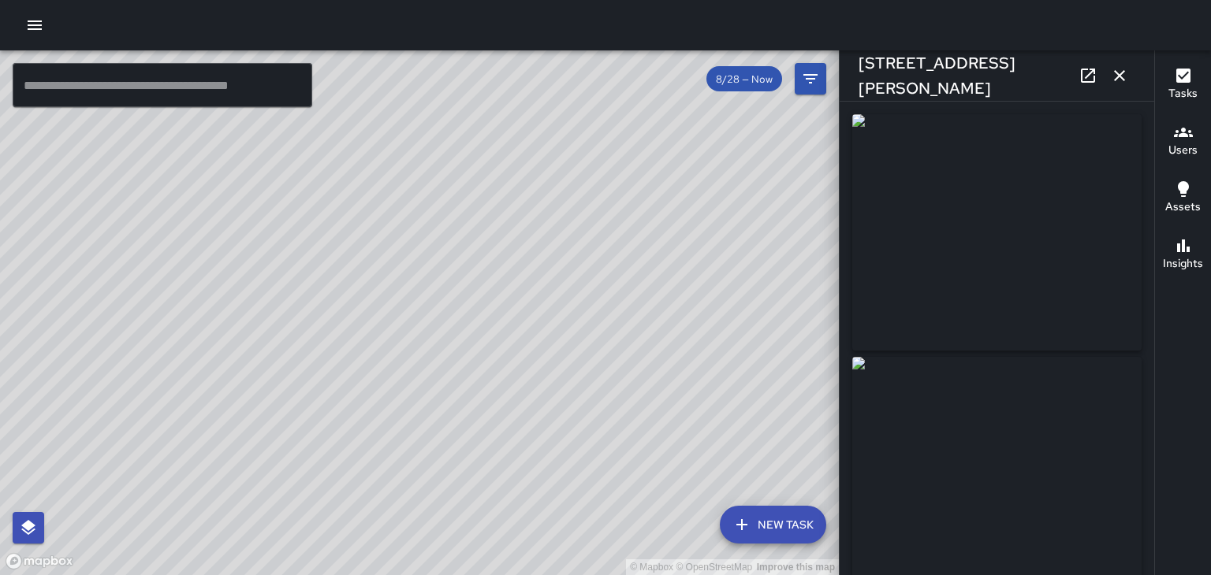
type input "**********"
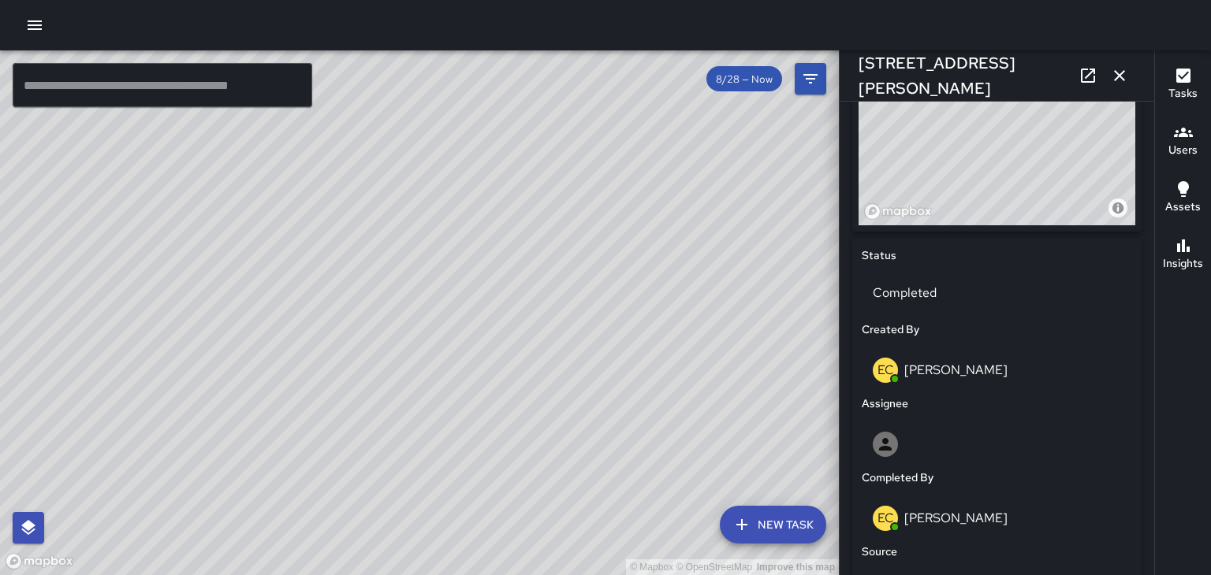
scroll to position [605, 0]
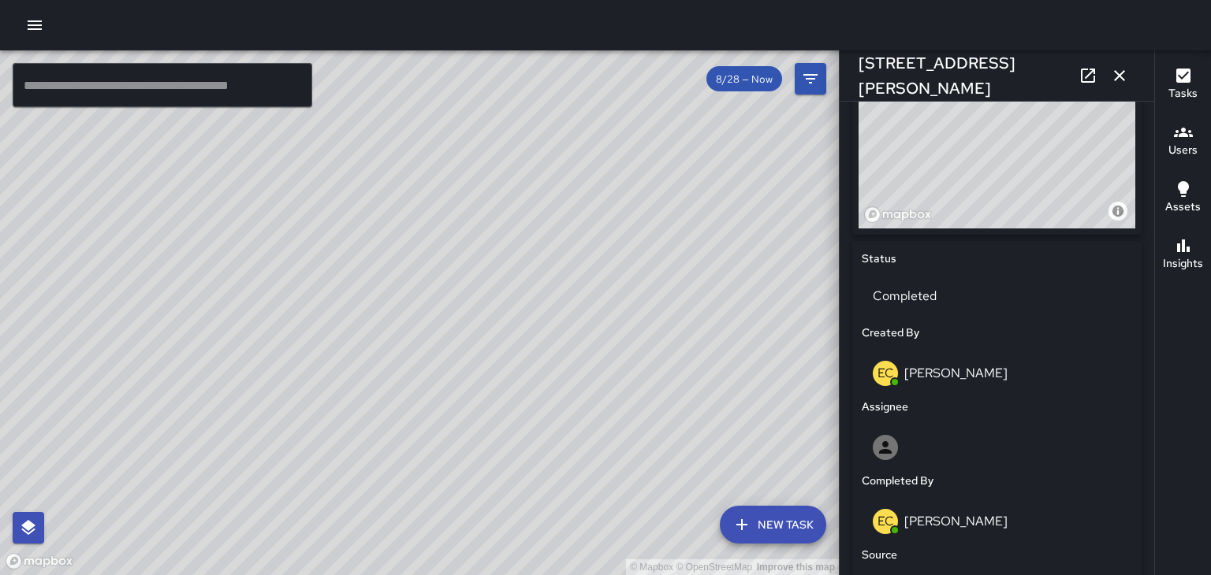
click at [413, 247] on div "© Mapbox © OpenStreetMap Improve this map" at bounding box center [419, 312] width 839 height 525
click at [407, 244] on div "© Mapbox © OpenStreetMap Improve this map" at bounding box center [419, 312] width 839 height 525
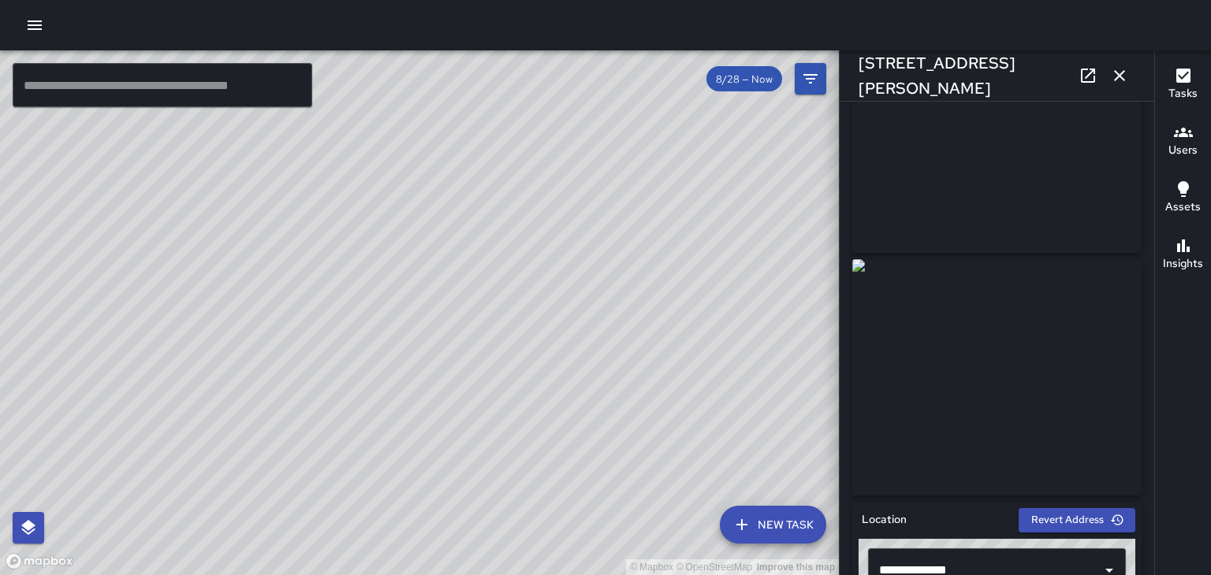
scroll to position [111, 0]
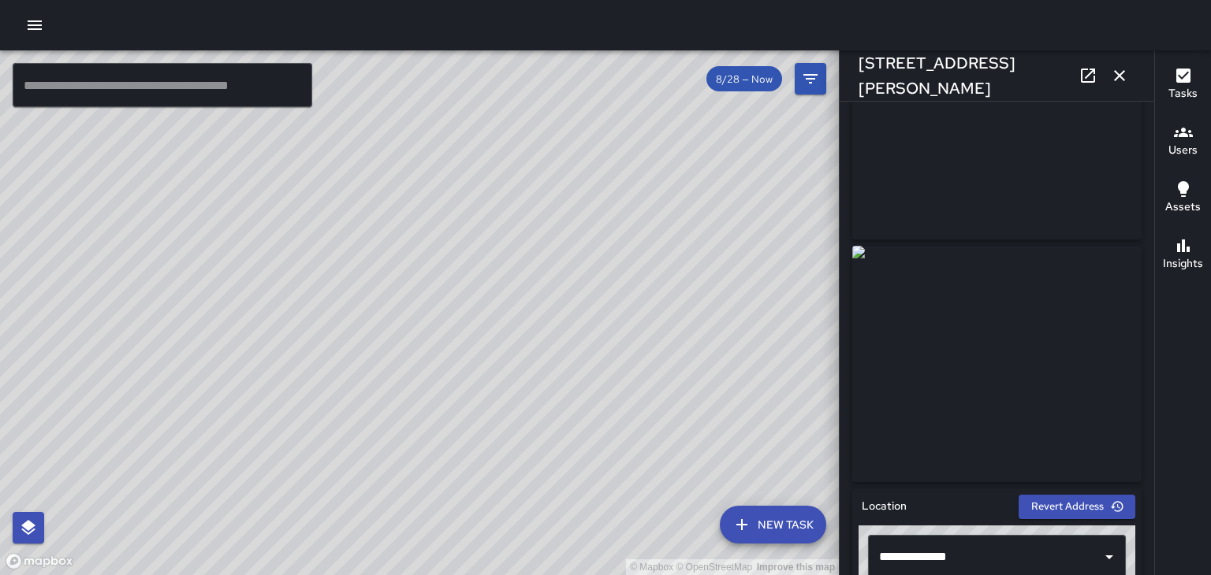
click at [353, 230] on div "© Mapbox © OpenStreetMap Improve this map" at bounding box center [419, 312] width 839 height 525
click at [351, 230] on div "© Mapbox © OpenStreetMap Improve this map" at bounding box center [419, 312] width 839 height 525
click at [403, 398] on div "© Mapbox © OpenStreetMap Improve this map" at bounding box center [419, 312] width 839 height 525
click at [433, 244] on div "© Mapbox © OpenStreetMap Improve this map" at bounding box center [419, 312] width 839 height 525
click at [437, 344] on div "© Mapbox © OpenStreetMap Improve this map" at bounding box center [419, 312] width 839 height 525
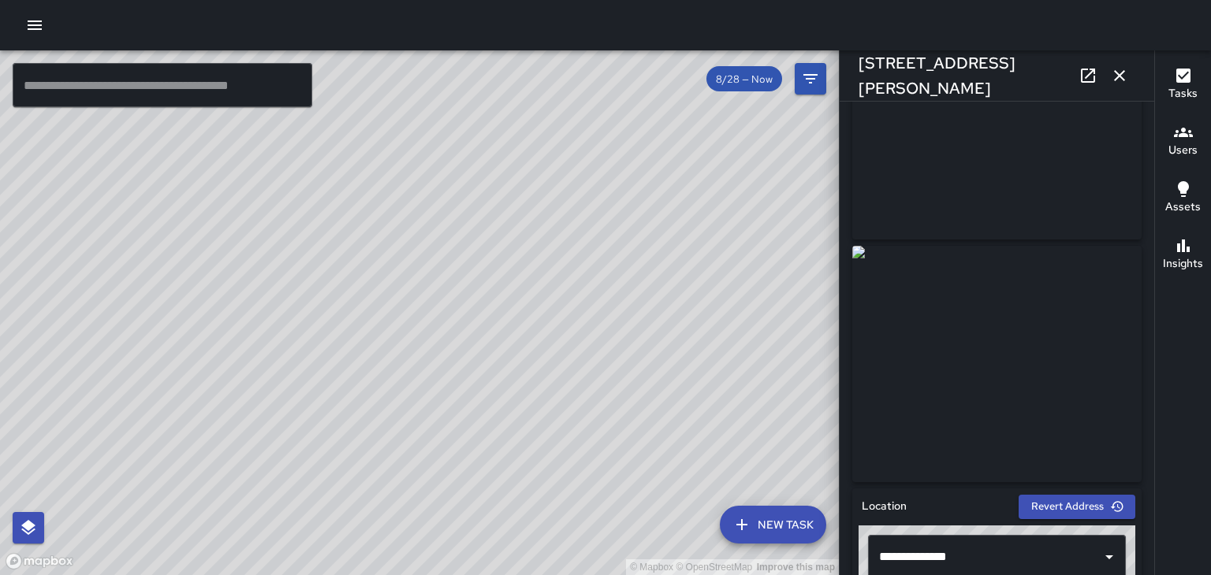
click at [438, 345] on div "© Mapbox © OpenStreetMap Improve this map" at bounding box center [419, 312] width 839 height 525
click at [438, 344] on div "© Mapbox © OpenStreetMap Improve this map" at bounding box center [419, 312] width 839 height 525
click at [433, 342] on div "© Mapbox © OpenStreetMap Improve this map" at bounding box center [419, 312] width 839 height 525
click at [411, 362] on div "© Mapbox © OpenStreetMap Improve this map" at bounding box center [419, 312] width 839 height 525
click at [424, 366] on div "© Mapbox © OpenStreetMap Improve this map" at bounding box center [419, 312] width 839 height 525
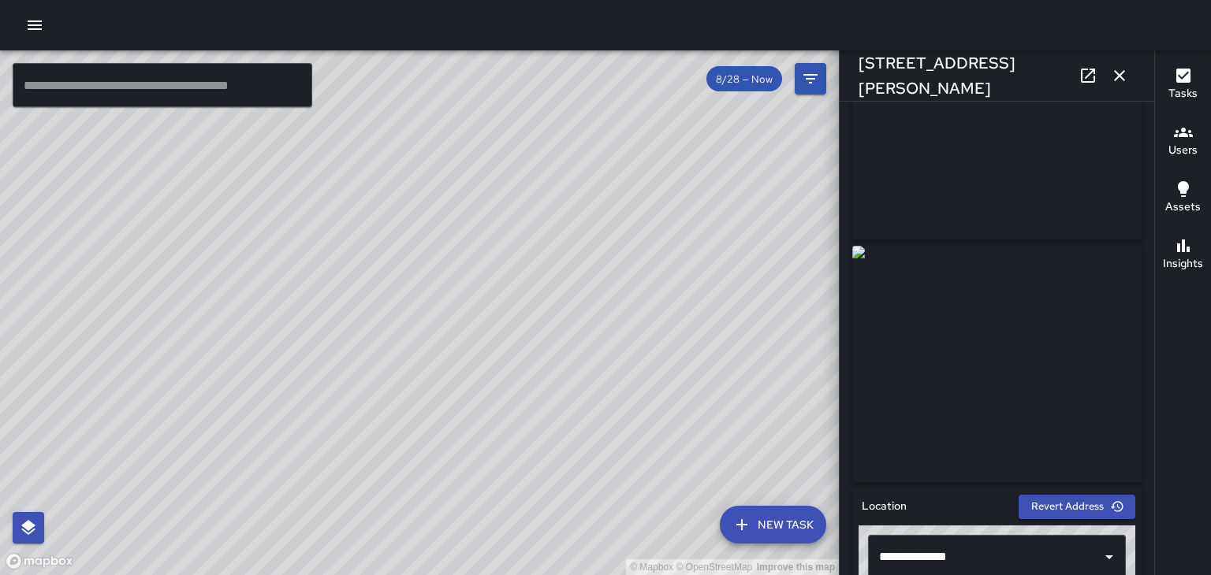
click at [425, 364] on div "© Mapbox © OpenStreetMap Improve this map" at bounding box center [419, 312] width 839 height 525
click at [458, 337] on div "© Mapbox © OpenStreetMap Improve this map" at bounding box center [419, 312] width 839 height 525
click at [460, 337] on div "© Mapbox © OpenStreetMap Improve this map" at bounding box center [419, 312] width 839 height 525
click at [459, 330] on div "© Mapbox © OpenStreetMap Improve this map" at bounding box center [419, 312] width 839 height 525
click at [424, 365] on div "© Mapbox © OpenStreetMap Improve this map" at bounding box center [419, 312] width 839 height 525
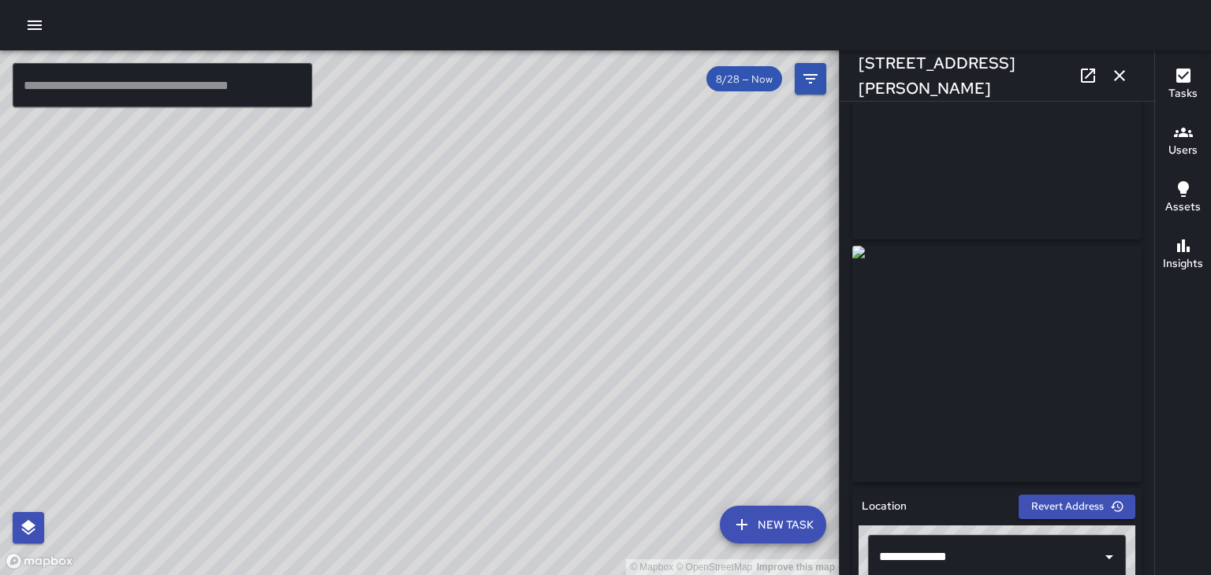
click at [422, 359] on div "© Mapbox © OpenStreetMap Improve this map" at bounding box center [419, 312] width 839 height 525
click at [510, 233] on div "© Mapbox © OpenStreetMap Improve this map" at bounding box center [419, 312] width 839 height 525
click at [437, 315] on div "© Mapbox © OpenStreetMap Improve this map" at bounding box center [419, 312] width 839 height 525
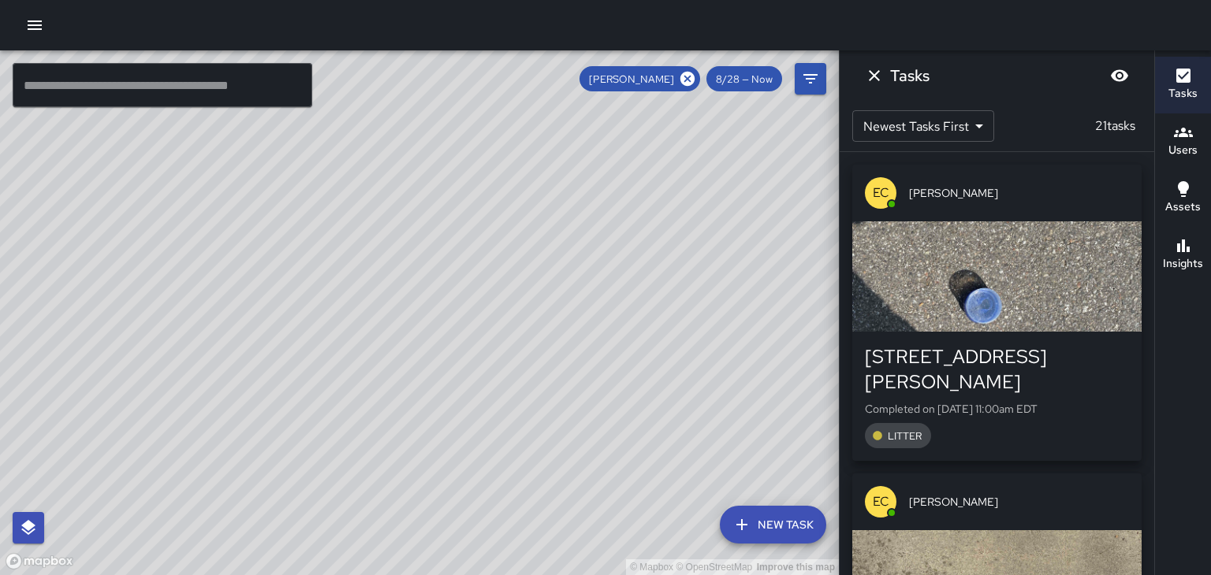
click at [426, 303] on div "© Mapbox © OpenStreetMap Improve this map" at bounding box center [419, 312] width 839 height 525
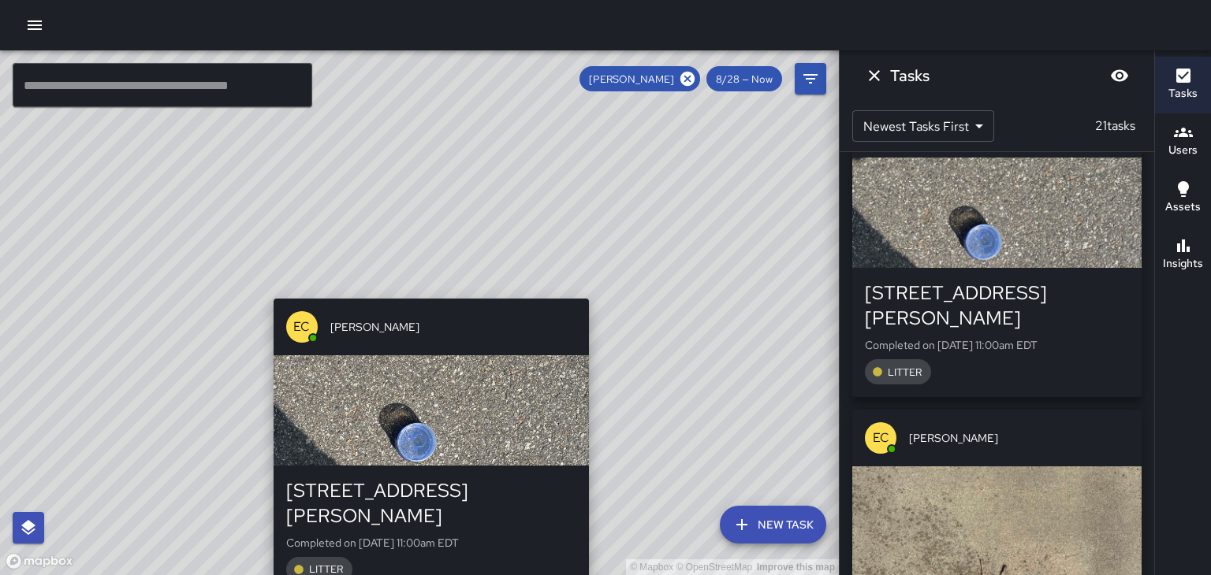
scroll to position [87, 0]
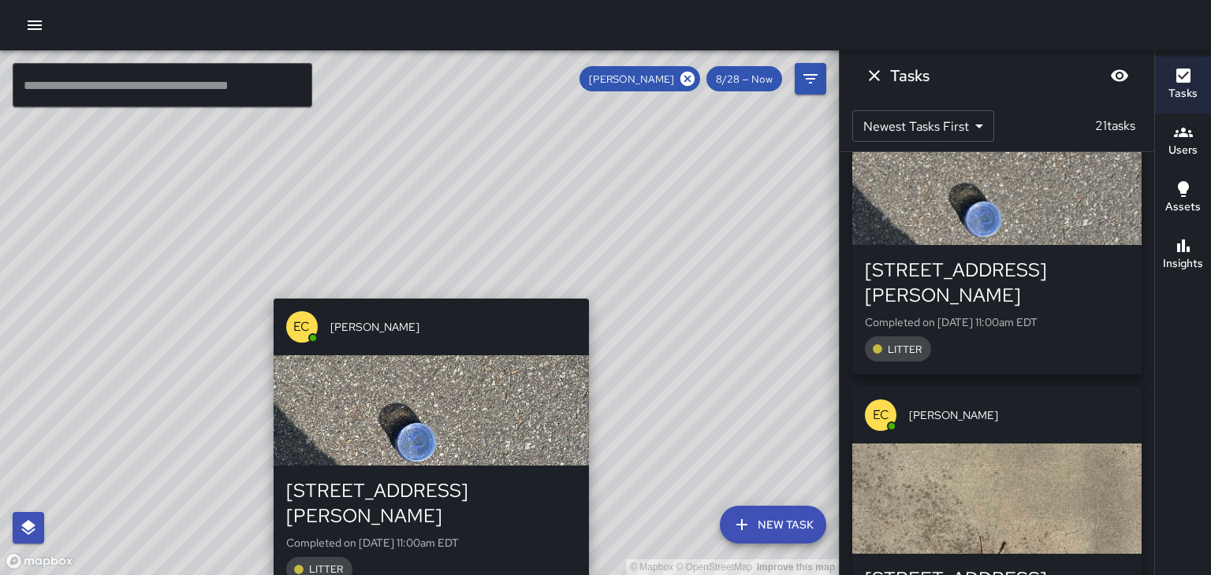
click at [1103, 221] on div "button" at bounding box center [996, 190] width 289 height 110
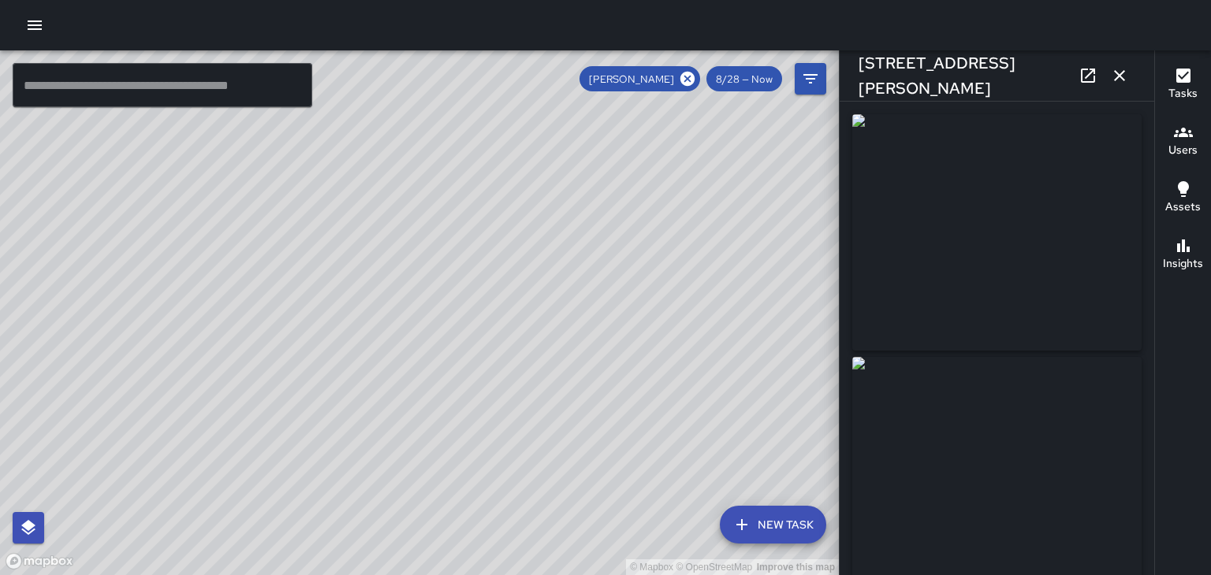
type input "**********"
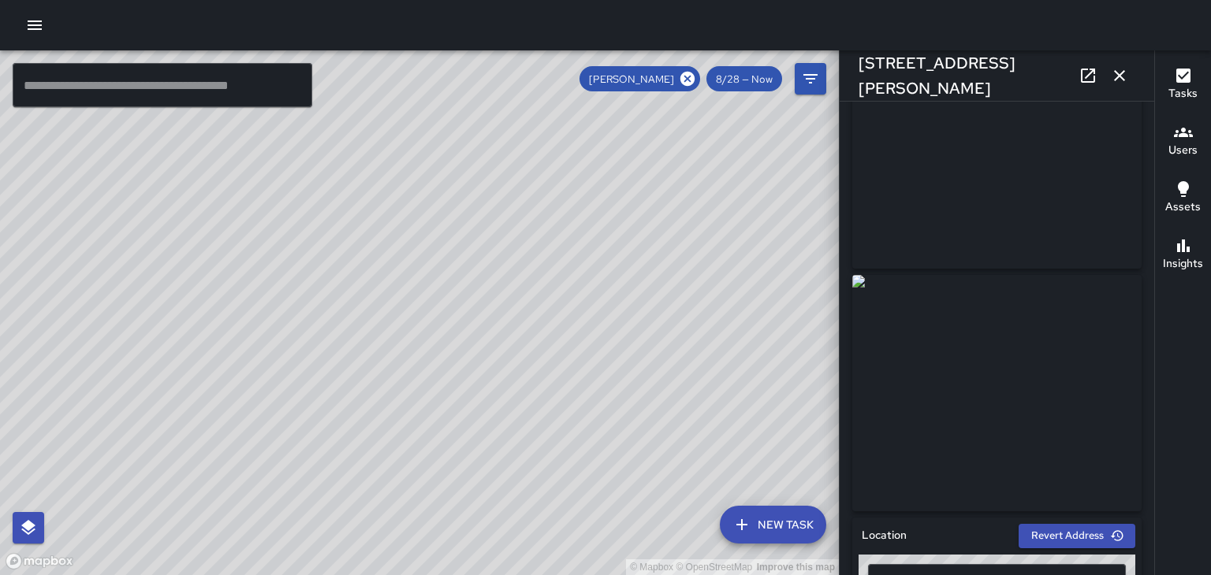
scroll to position [64, 0]
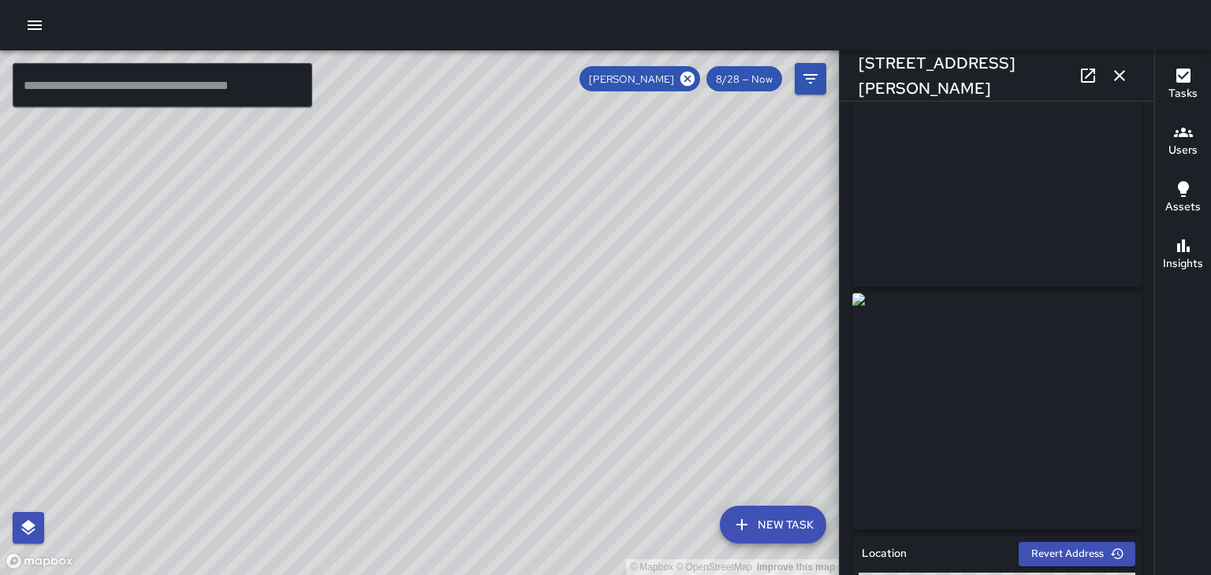
click at [426, 370] on div "© Mapbox © OpenStreetMap Improve this map" at bounding box center [419, 312] width 839 height 525
click at [496, 339] on div "© Mapbox © OpenStreetMap Improve this map" at bounding box center [419, 312] width 839 height 525
click at [501, 347] on div "© Mapbox © OpenStreetMap Improve this map" at bounding box center [419, 312] width 839 height 525
click at [500, 338] on div "© Mapbox © OpenStreetMap Improve this map" at bounding box center [419, 312] width 839 height 525
click at [486, 325] on div "© Mapbox © OpenStreetMap Improve this map" at bounding box center [419, 312] width 839 height 525
